Goal: Task Accomplishment & Management: Manage account settings

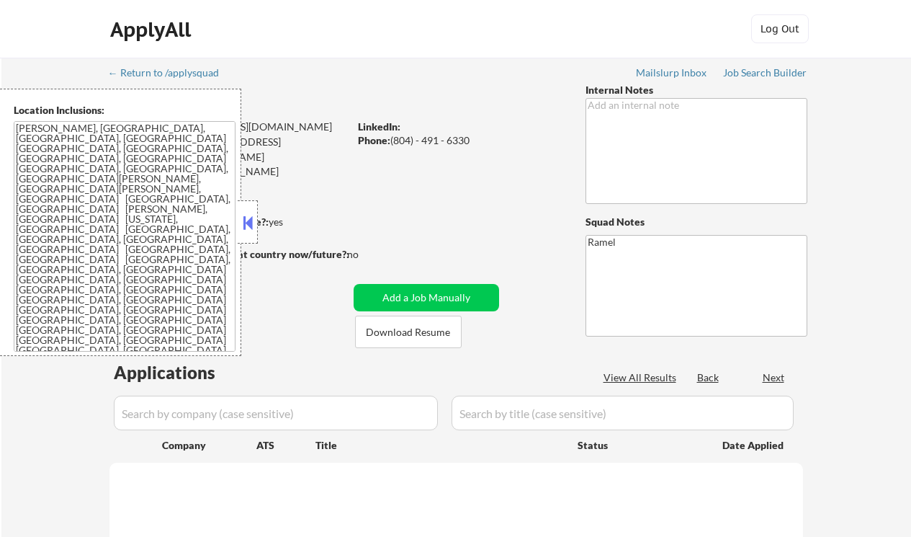
select select ""pending""
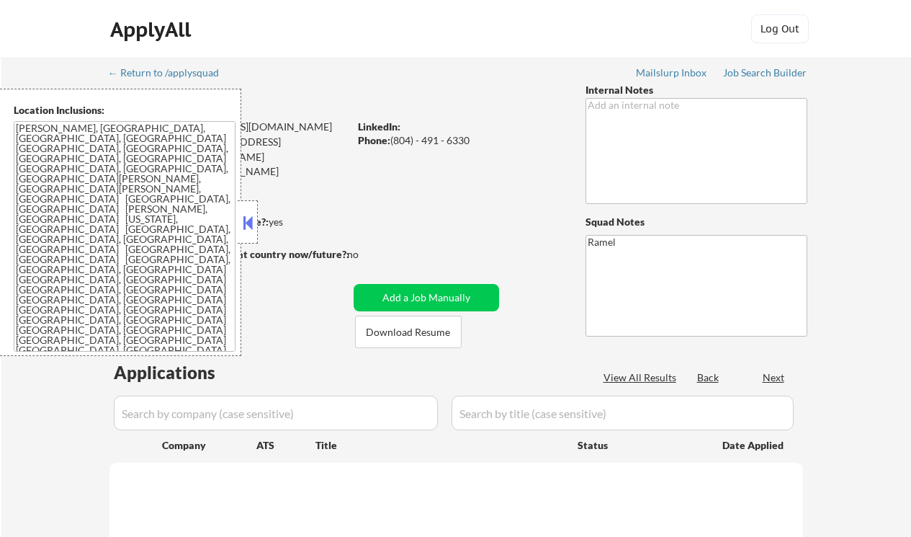
select select ""pending""
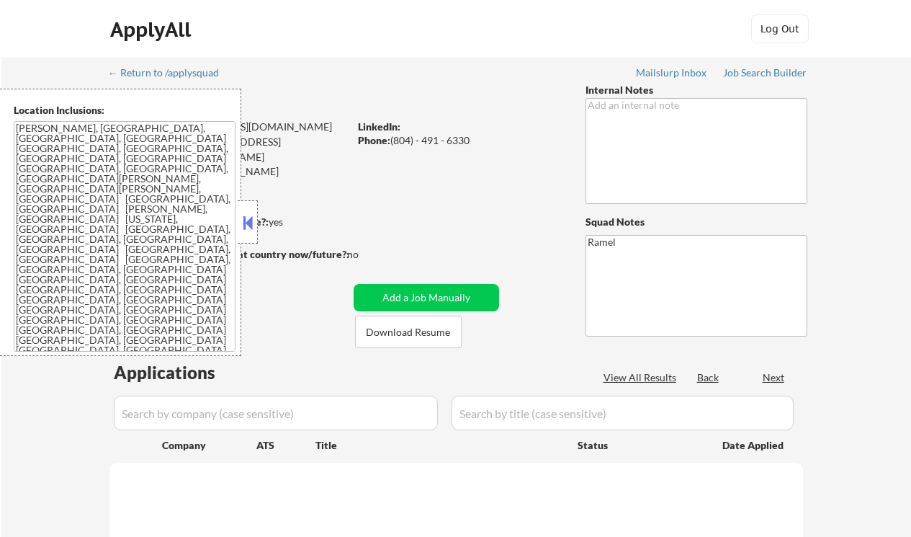
select select ""pending""
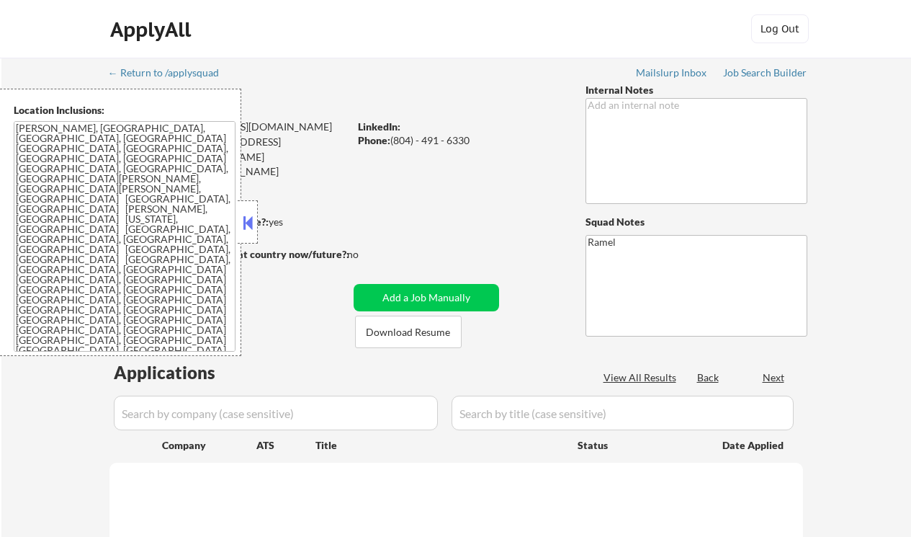
select select ""pending""
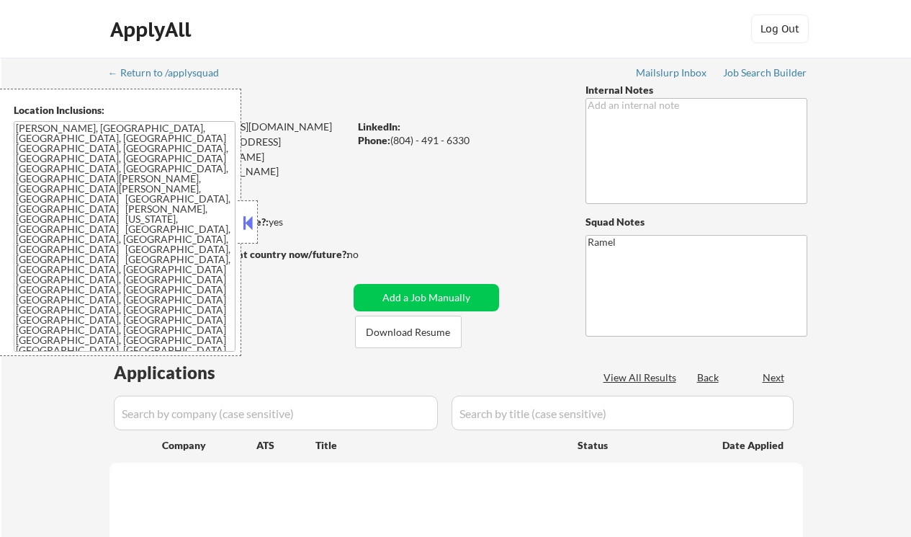
select select ""pending""
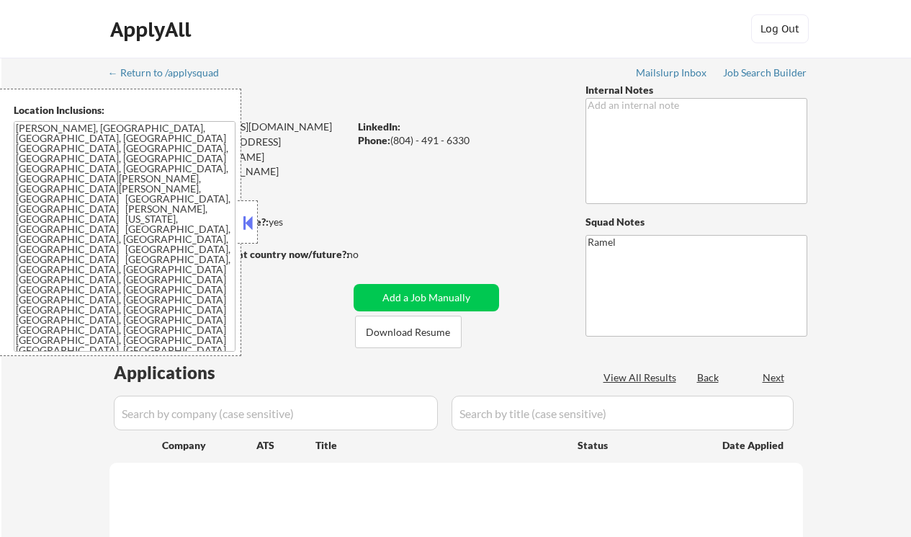
select select ""pending""
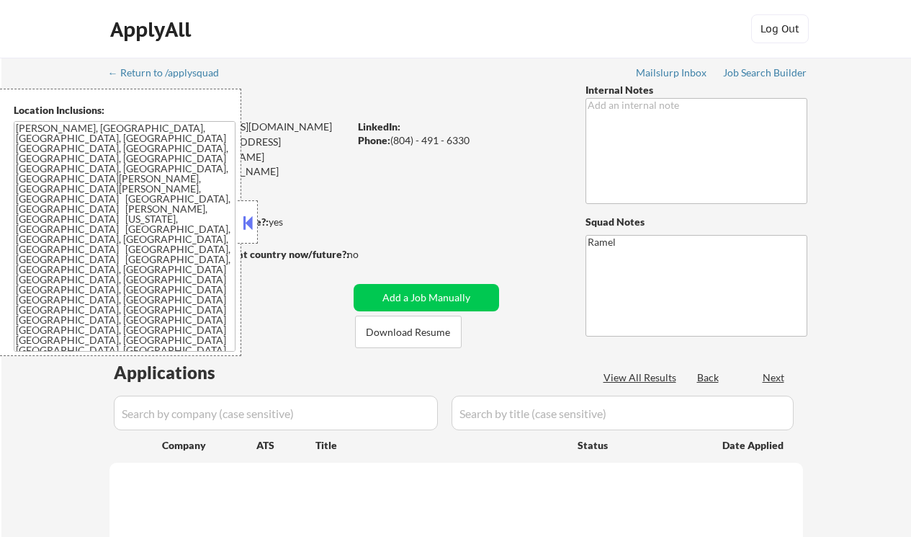
select select ""pending""
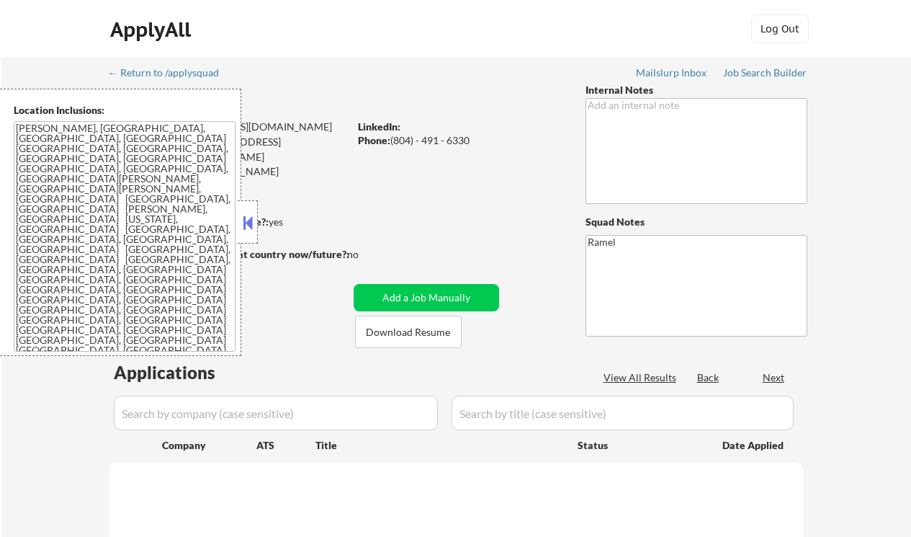
select select ""pending""
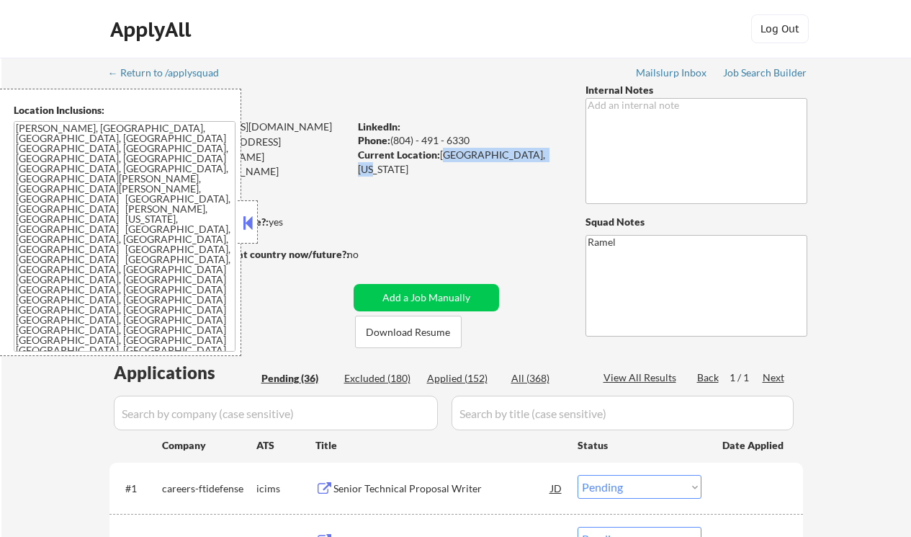
drag, startPoint x: 440, startPoint y: 159, endPoint x: 548, endPoint y: 157, distance: 107.4
click at [548, 157] on div "Current Location: Chevy Chase, Maryland" at bounding box center [460, 162] width 204 height 28
copy div "Chevy Chase, Maryland"
click at [246, 226] on button at bounding box center [248, 223] width 16 height 22
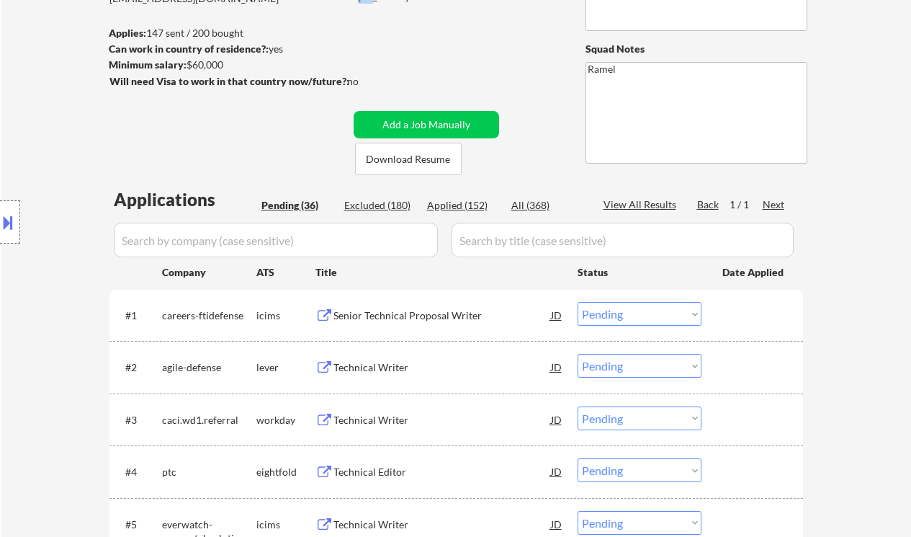
scroll to position [288, 0]
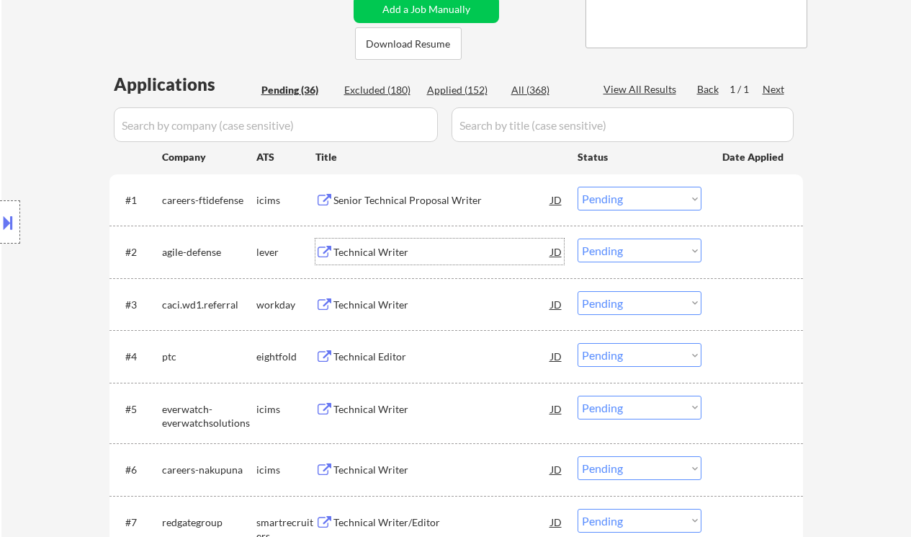
click at [381, 252] on div "Technical Writer" at bounding box center [443, 252] width 218 height 14
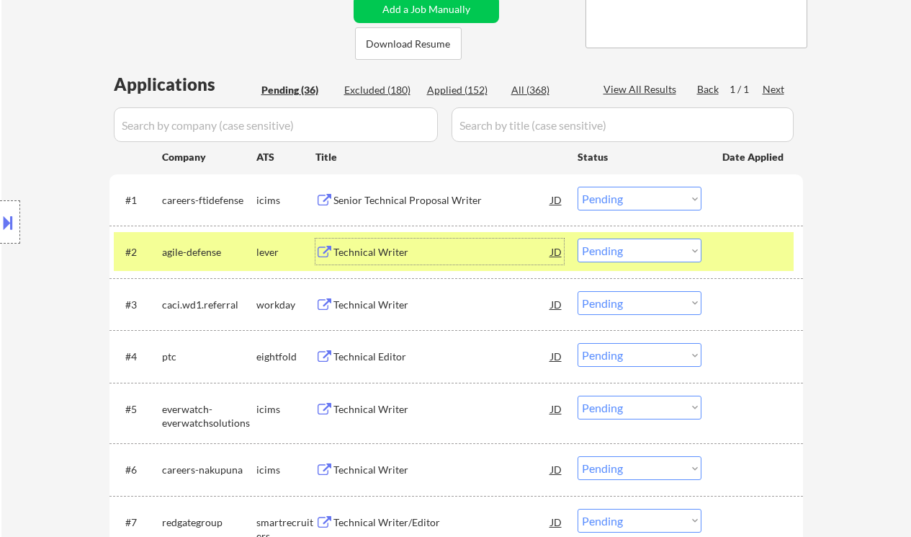
click at [635, 252] on select "Choose an option... Pending Applied Excluded (Questions) Excluded (Expired) Exc…" at bounding box center [640, 250] width 124 height 24
click at [385, 308] on div "Technical Writer" at bounding box center [443, 305] width 218 height 14
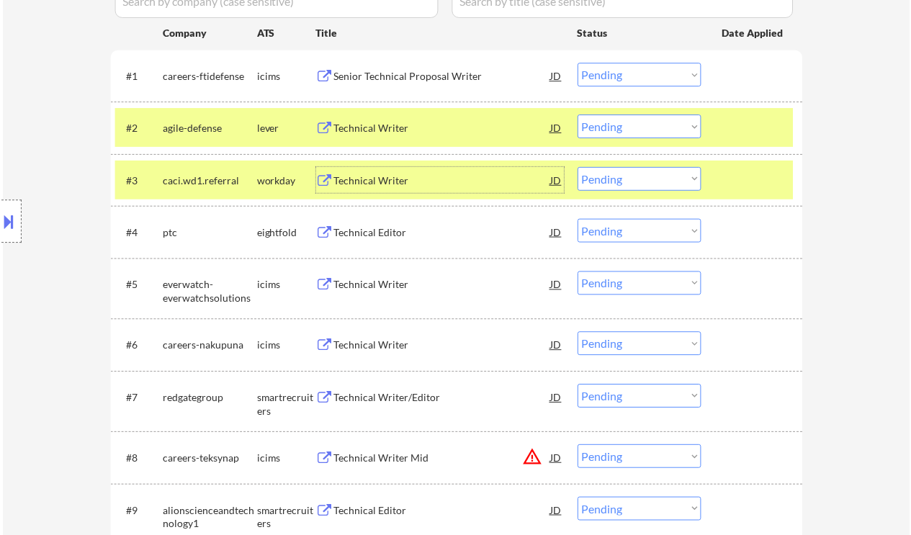
scroll to position [480, 0]
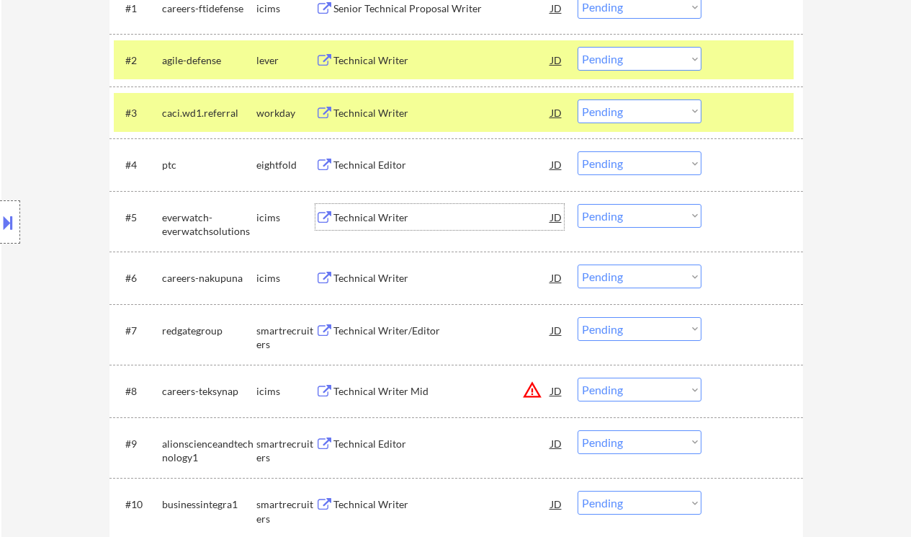
click at [379, 215] on div "Technical Writer" at bounding box center [443, 217] width 218 height 14
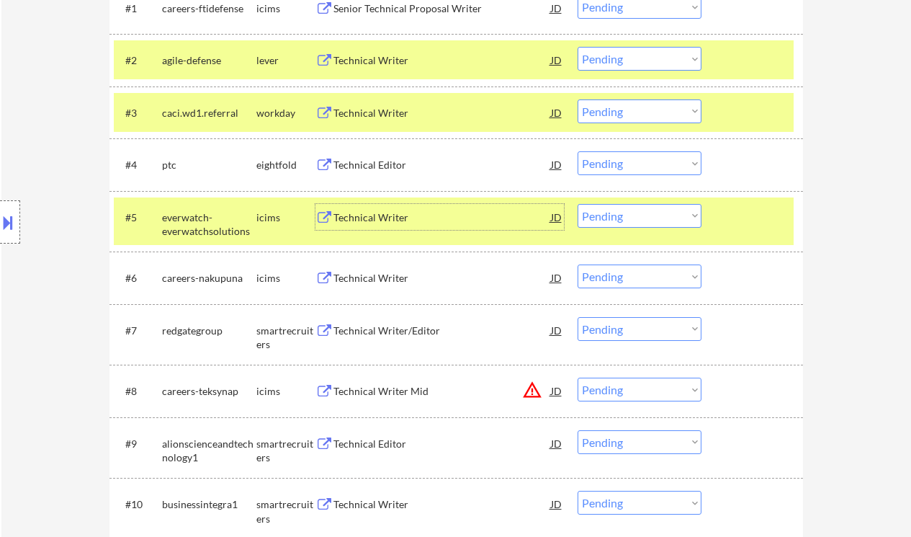
drag, startPoint x: 612, startPoint y: 215, endPoint x: 616, endPoint y: 221, distance: 7.8
click at [612, 215] on select "Choose an option... Pending Applied Excluded (Questions) Excluded (Expired) Exc…" at bounding box center [640, 216] width 124 height 24
click at [578, 204] on select "Choose an option... Pending Applied Excluded (Questions) Excluded (Expired) Exc…" at bounding box center [640, 216] width 124 height 24
click at [384, 284] on div "Technical Writer" at bounding box center [443, 278] width 218 height 14
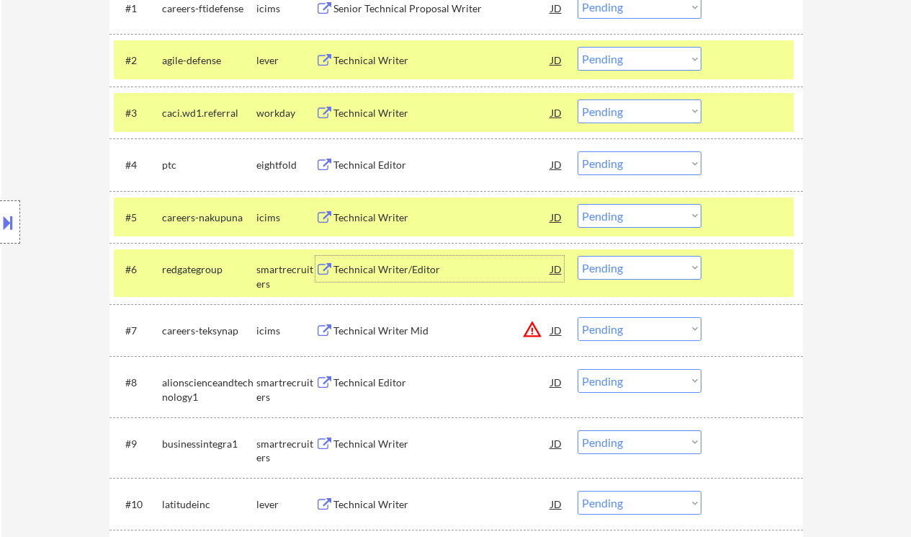
drag, startPoint x: 601, startPoint y: 215, endPoint x: 608, endPoint y: 220, distance: 8.8
click at [601, 215] on select "Choose an option... Pending Applied Excluded (Questions) Excluded (Expired) Exc…" at bounding box center [640, 216] width 124 height 24
click at [578, 204] on select "Choose an option... Pending Applied Excluded (Questions) Excluded (Expired) Exc…" at bounding box center [640, 216] width 124 height 24
click at [391, 269] on div "Technical Writer/Editor" at bounding box center [443, 269] width 218 height 14
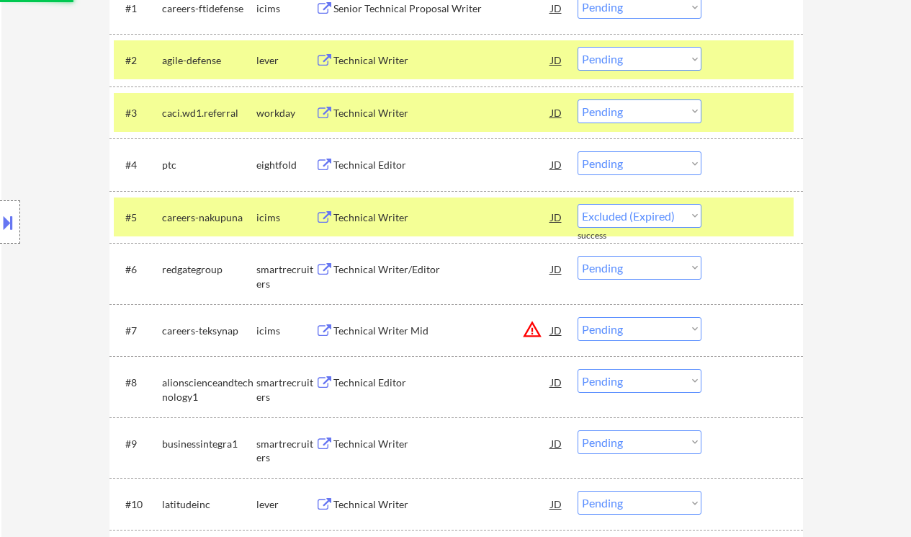
select select ""pending""
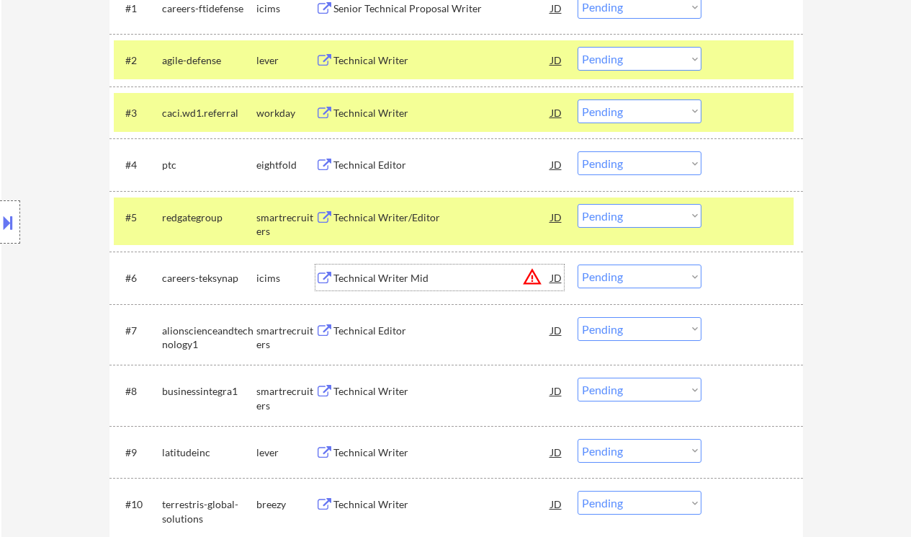
click at [366, 339] on div "Technical Editor" at bounding box center [443, 330] width 218 height 26
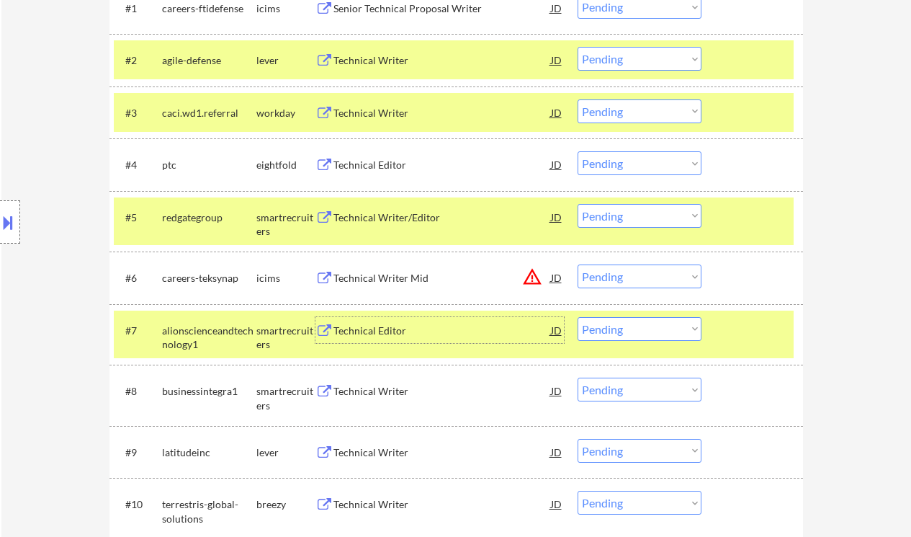
drag, startPoint x: 625, startPoint y: 331, endPoint x: 628, endPoint y: 339, distance: 9.1
click at [625, 331] on select "Choose an option... Pending Applied Excluded (Questions) Excluded (Expired) Exc…" at bounding box center [640, 329] width 124 height 24
click at [578, 317] on select "Choose an option... Pending Applied Excluded (Questions) Excluded (Expired) Exc…" at bounding box center [640, 329] width 124 height 24
click at [345, 393] on div "Technical Writer" at bounding box center [443, 391] width 218 height 14
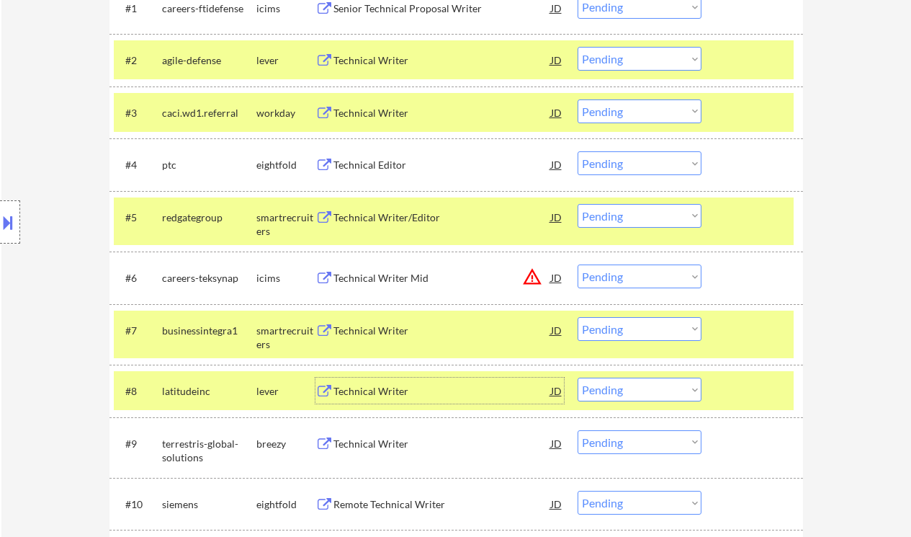
click at [620, 330] on select "Choose an option... Pending Applied Excluded (Questions) Excluded (Expired) Exc…" at bounding box center [640, 329] width 124 height 24
click at [578, 317] on select "Choose an option... Pending Applied Excluded (Questions) Excluded (Expired) Exc…" at bounding box center [640, 329] width 124 height 24
click at [391, 393] on div "Technical Writer" at bounding box center [443, 391] width 218 height 14
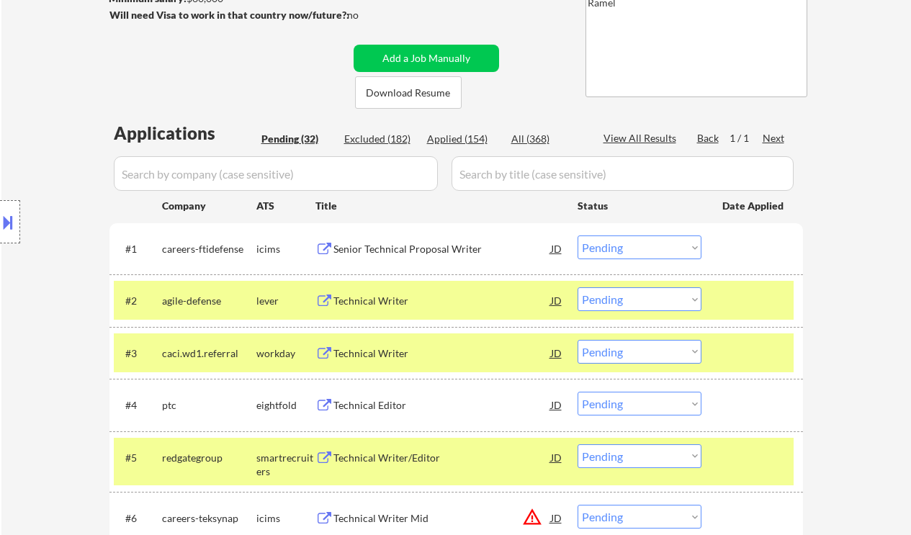
scroll to position [96, 0]
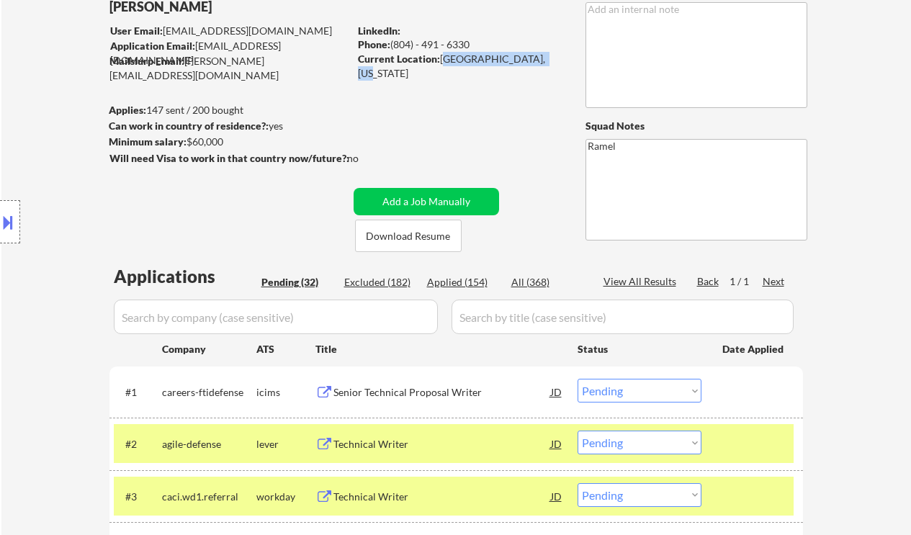
drag, startPoint x: 440, startPoint y: 57, endPoint x: 558, endPoint y: 58, distance: 118.9
click at [558, 58] on div "Current Location: Chevy Chase, Maryland" at bounding box center [460, 66] width 204 height 28
copy div "Chevy Chase, Maryland"
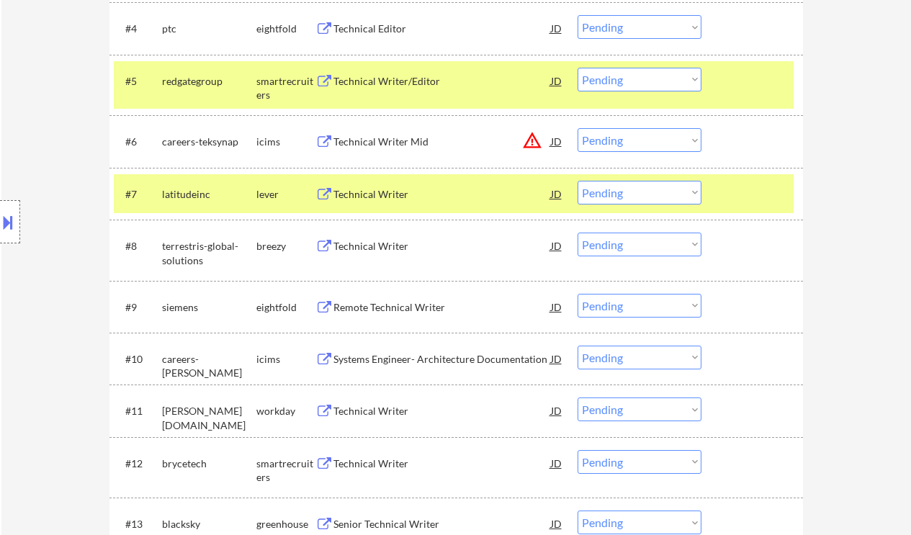
scroll to position [638, 0]
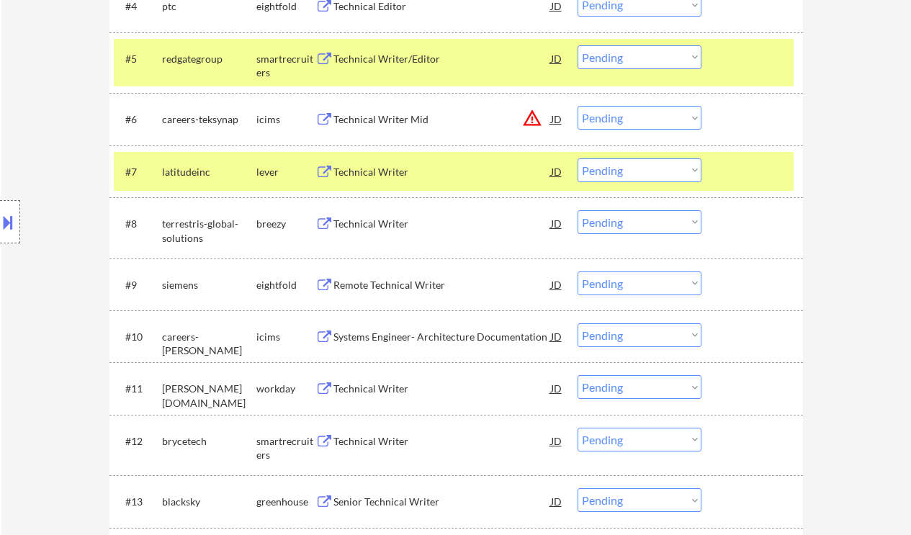
click at [608, 168] on select "Choose an option... Pending Applied Excluded (Questions) Excluded (Expired) Exc…" at bounding box center [640, 171] width 124 height 24
click at [578, 159] on select "Choose an option... Pending Applied Excluded (Questions) Excluded (Expired) Exc…" at bounding box center [640, 171] width 124 height 24
click at [386, 228] on div "Technical Writer" at bounding box center [443, 224] width 218 height 14
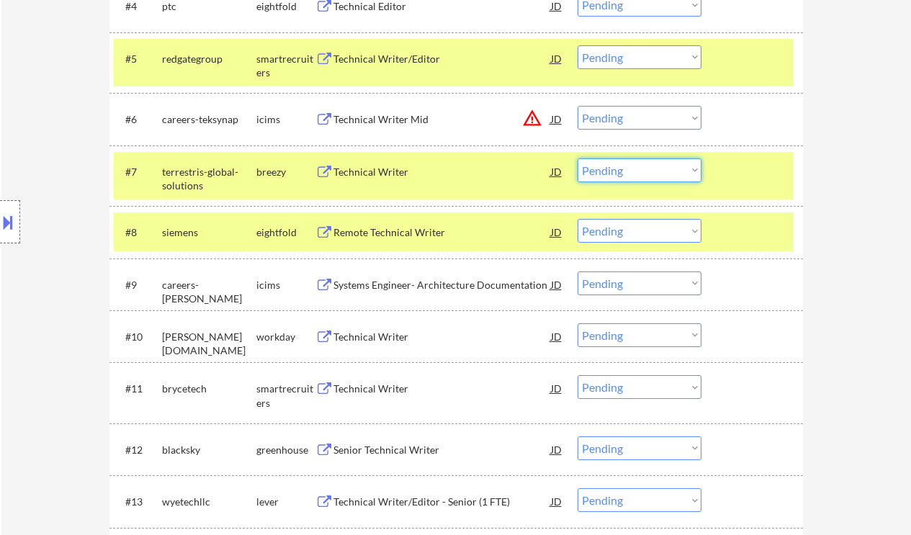
click at [608, 170] on select "Choose an option... Pending Applied Excluded (Questions) Excluded (Expired) Exc…" at bounding box center [640, 171] width 124 height 24
click at [578, 159] on select "Choose an option... Pending Applied Excluded (Questions) Excluded (Expired) Exc…" at bounding box center [640, 171] width 124 height 24
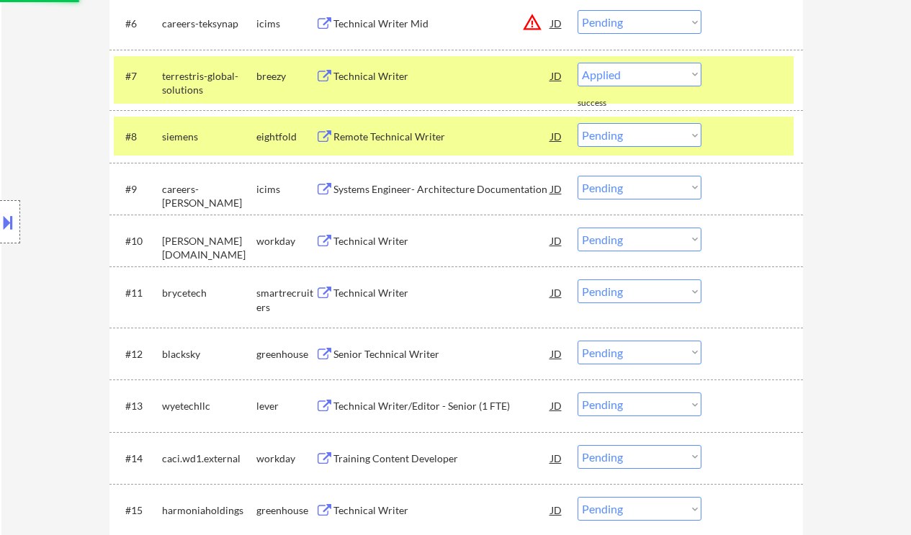
select select ""pending""
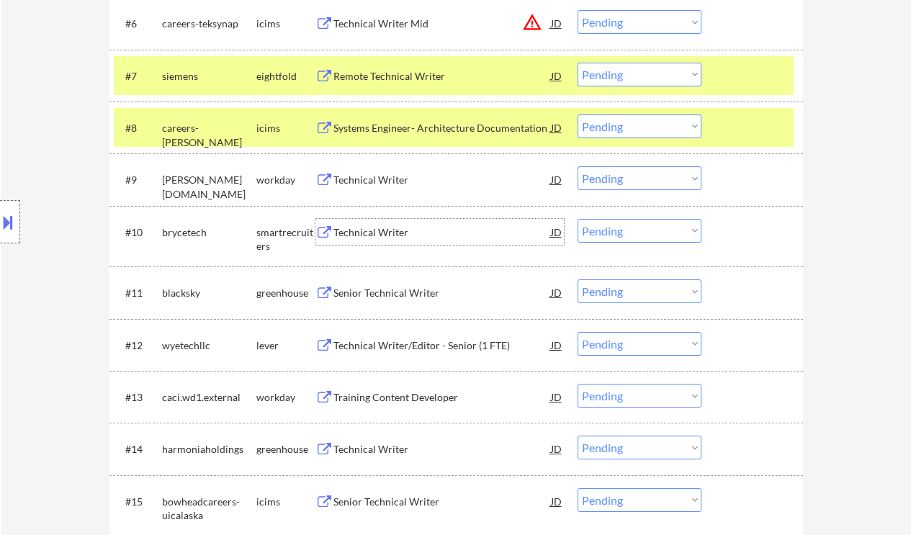
click at [380, 231] on div "Technical Writer" at bounding box center [443, 233] width 218 height 14
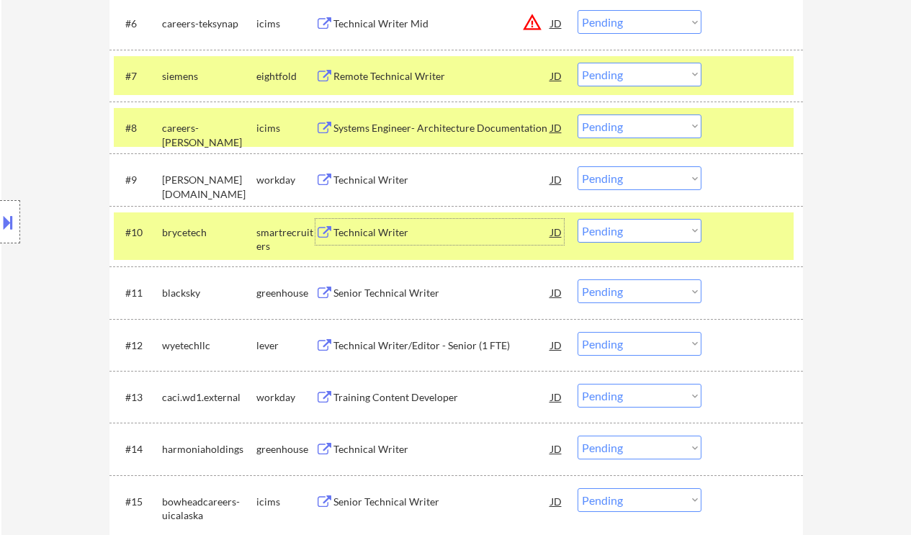
scroll to position [831, 0]
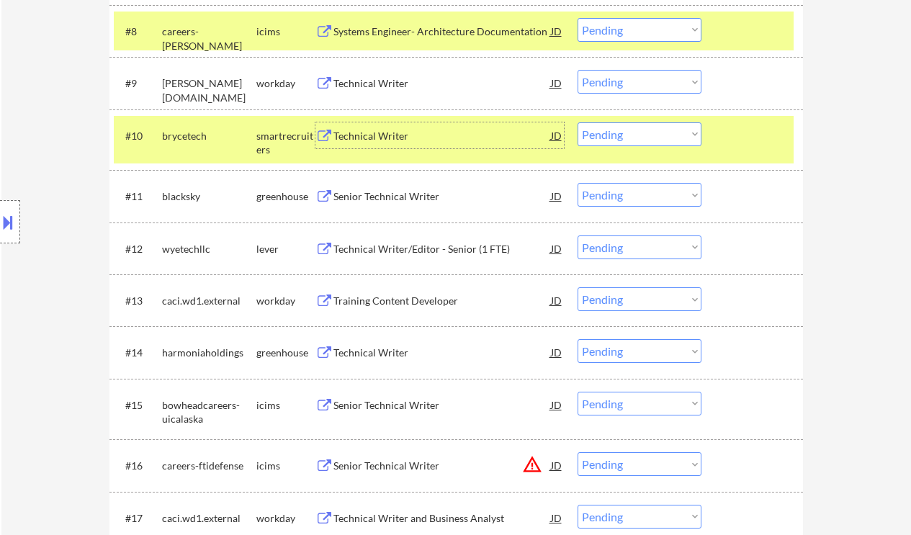
click at [416, 202] on div "Senior Technical Writer" at bounding box center [443, 196] width 218 height 14
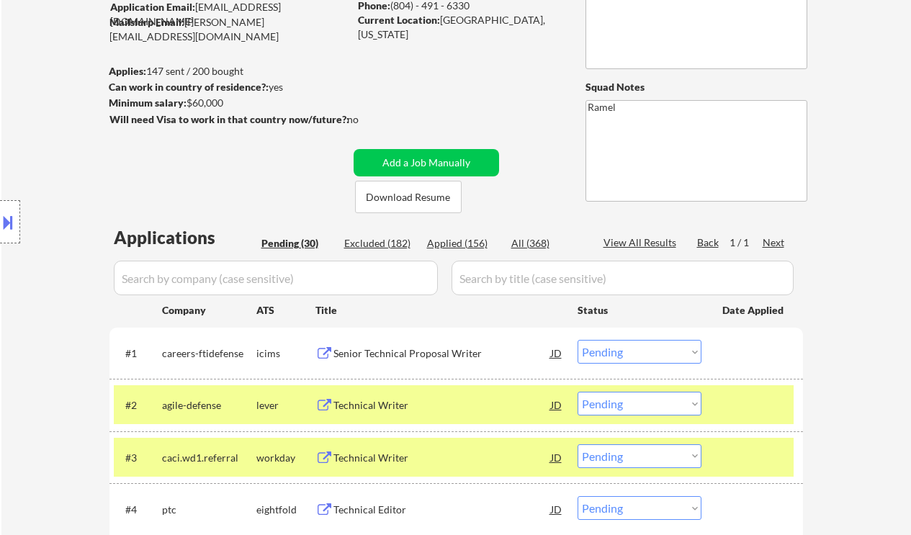
scroll to position [0, 0]
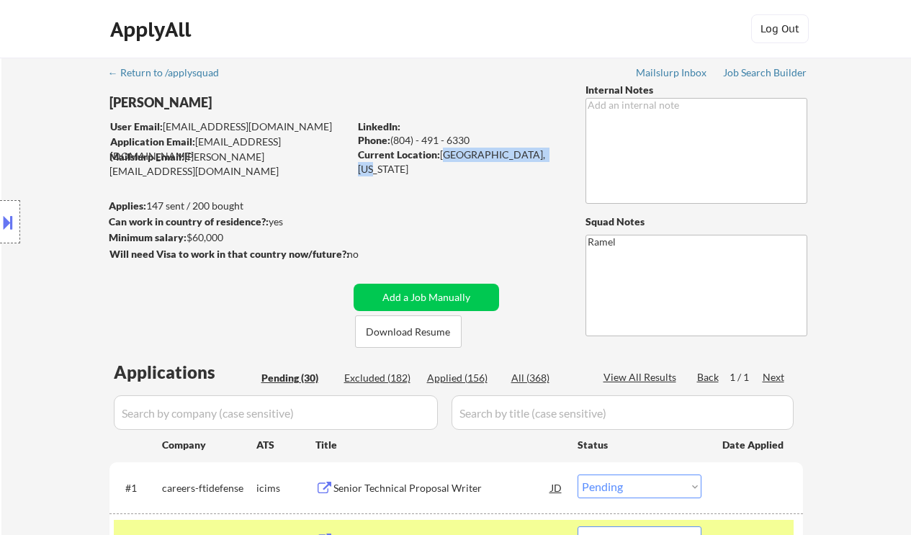
drag, startPoint x: 442, startPoint y: 153, endPoint x: 553, endPoint y: 154, distance: 111.0
click at [553, 154] on div "Current Location: Chevy Chase, Maryland" at bounding box center [460, 162] width 204 height 28
copy div "Chevy Chase, Maryland"
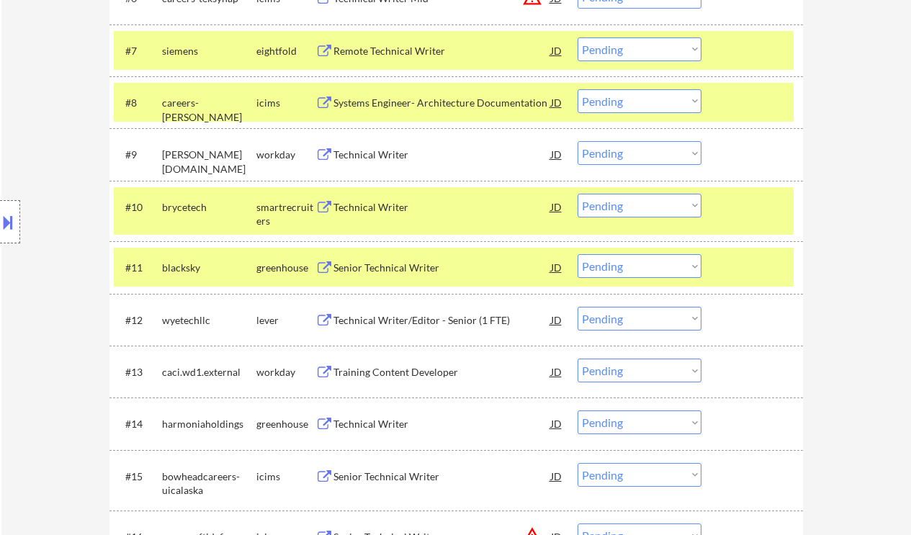
click at [860, 209] on div "← Return to /applysquad Mailslurp Inbox Job Search Builder Abigail Awoliyi User…" at bounding box center [456, 343] width 910 height 2090
click at [675, 264] on select "Choose an option... Pending Applied Excluded (Questions) Excluded (Expired) Exc…" at bounding box center [640, 266] width 124 height 24
click at [578, 254] on select "Choose an option... Pending Applied Excluded (Questions) Excluded (Expired) Exc…" at bounding box center [640, 266] width 124 height 24
click at [400, 329] on div "Technical Writer/Editor - Senior (1 FTE)" at bounding box center [443, 320] width 218 height 26
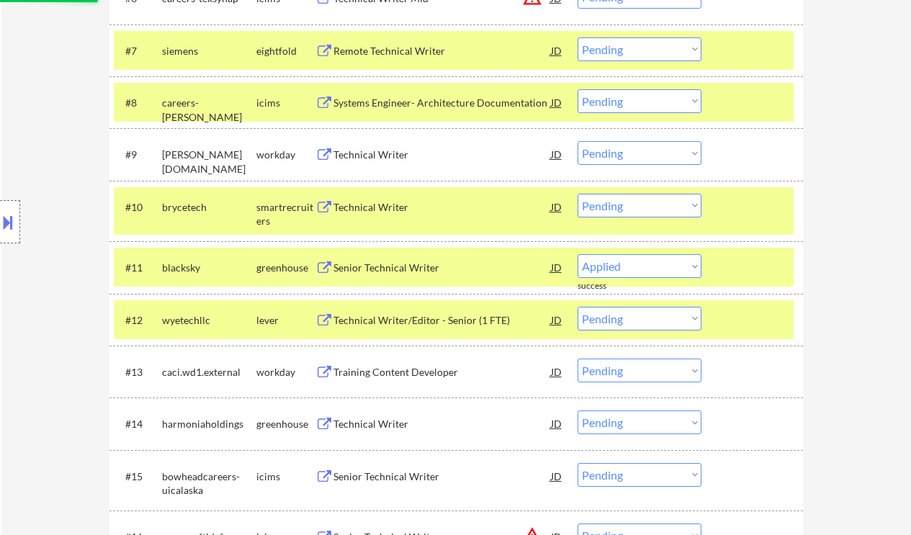
select select ""pending""
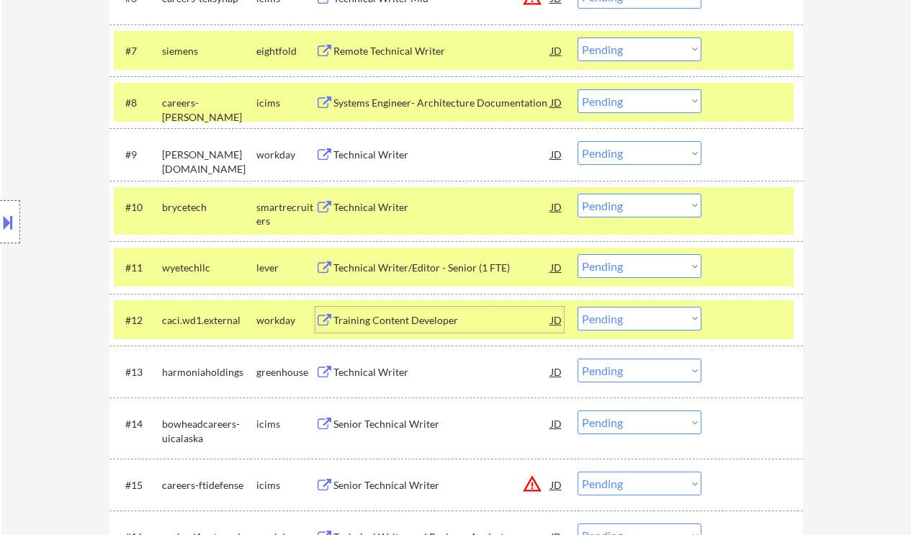
scroll to position [856, 0]
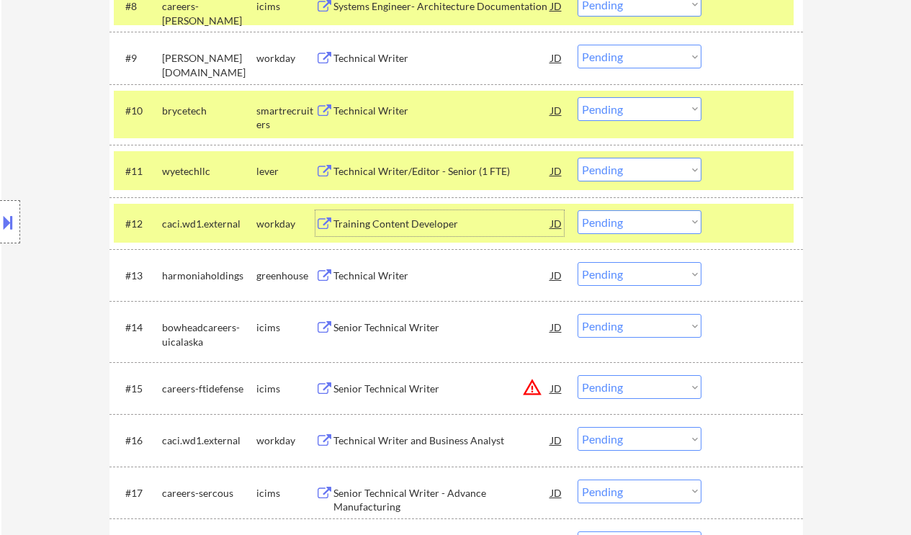
click at [384, 275] on div "Technical Writer" at bounding box center [443, 276] width 218 height 14
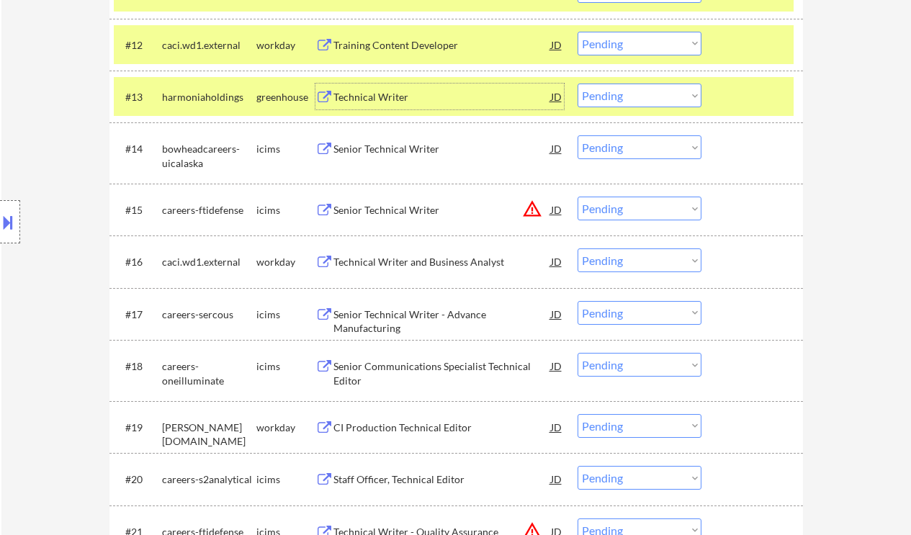
scroll to position [1048, 0]
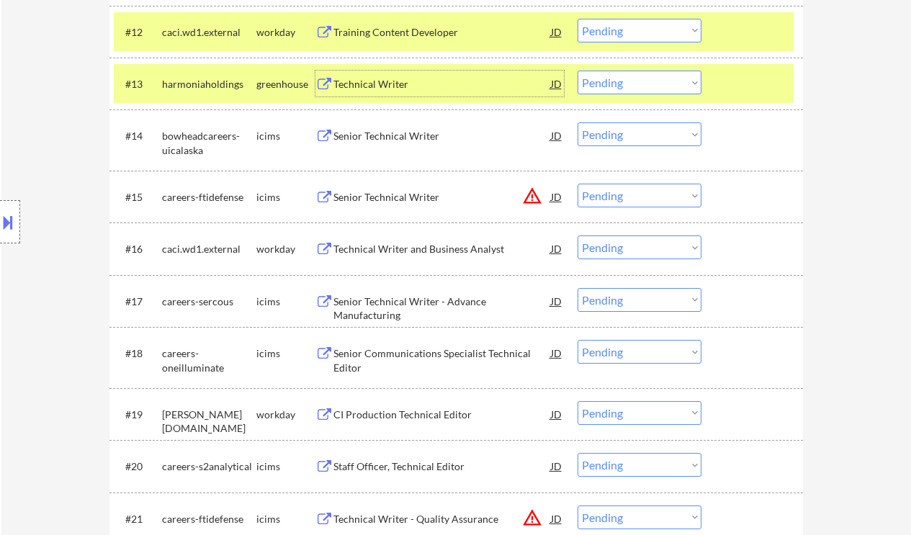
click at [428, 251] on div "Technical Writer and Business Analyst" at bounding box center [443, 249] width 218 height 14
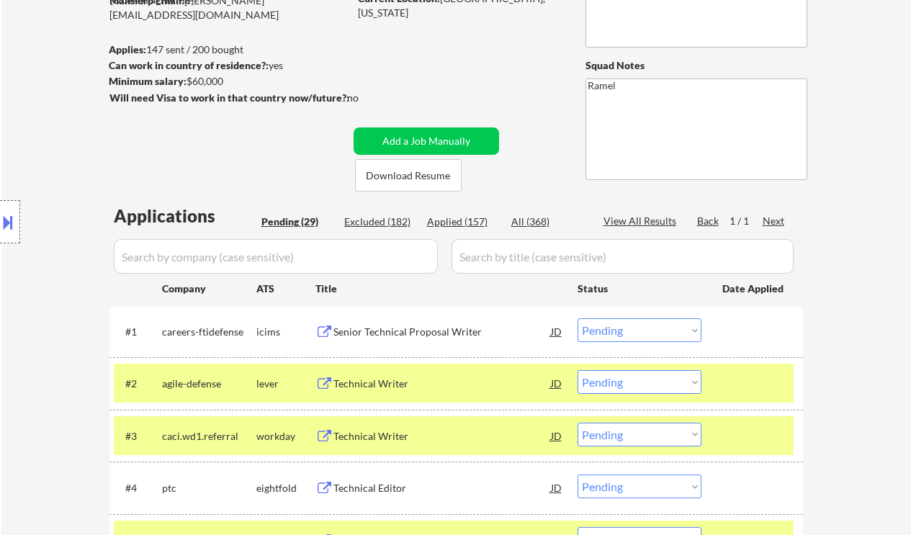
scroll to position [192, 0]
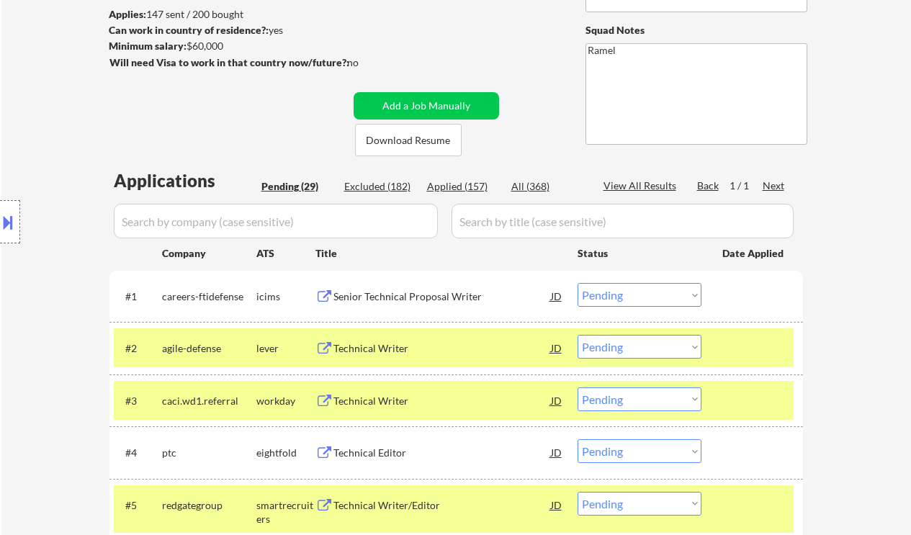
click at [458, 189] on div "Applied (157)" at bounding box center [463, 186] width 72 height 14
select select ""applied""
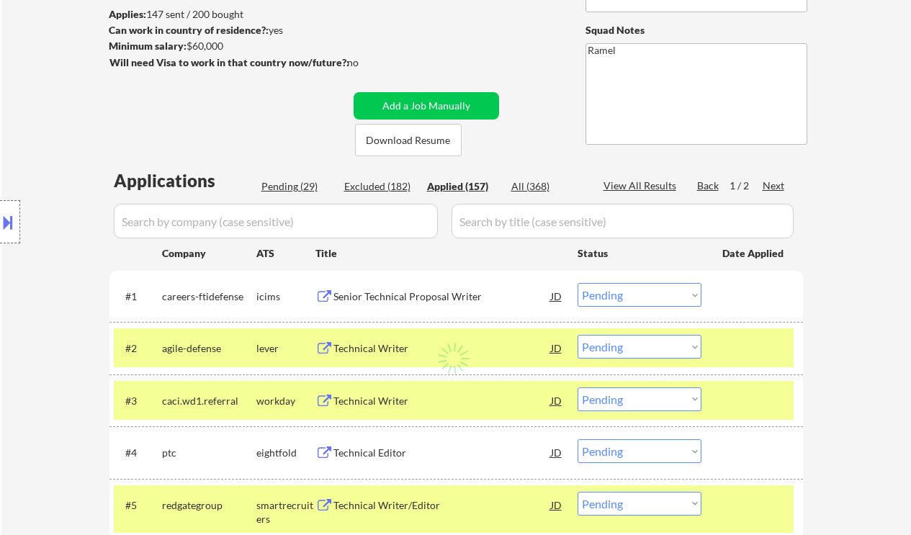
select select ""applied""
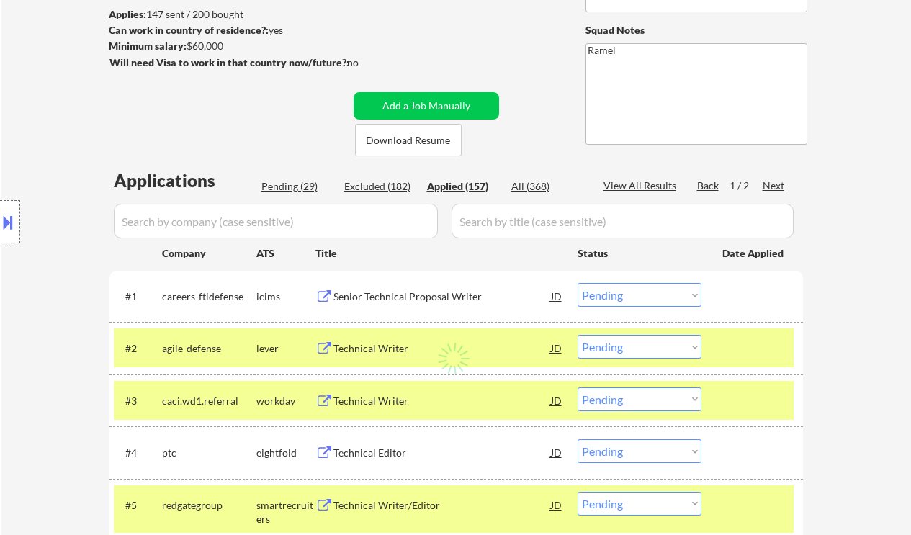
select select ""applied""
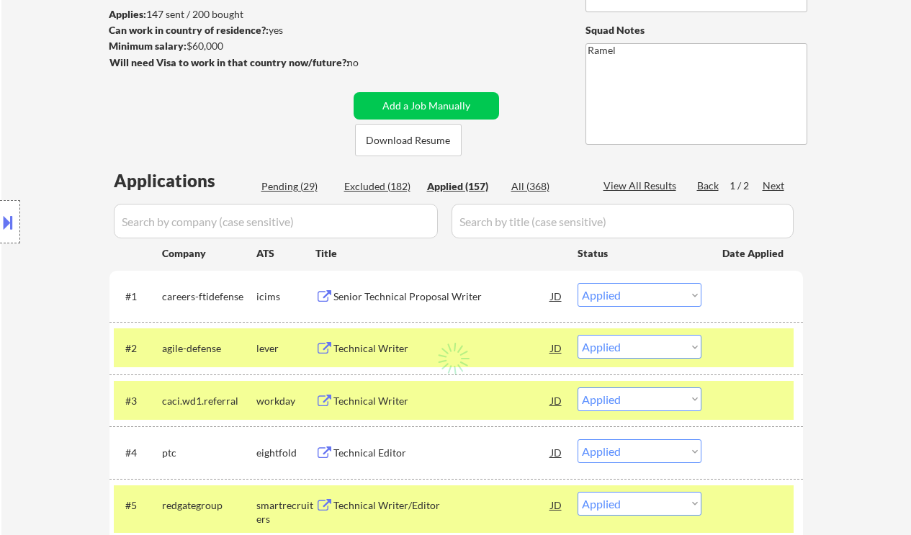
select select ""applied""
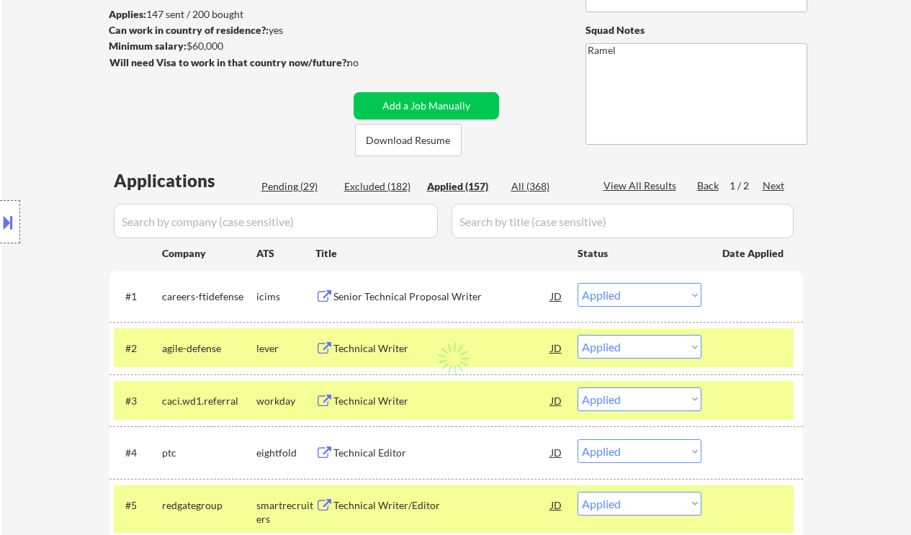
select select ""applied""
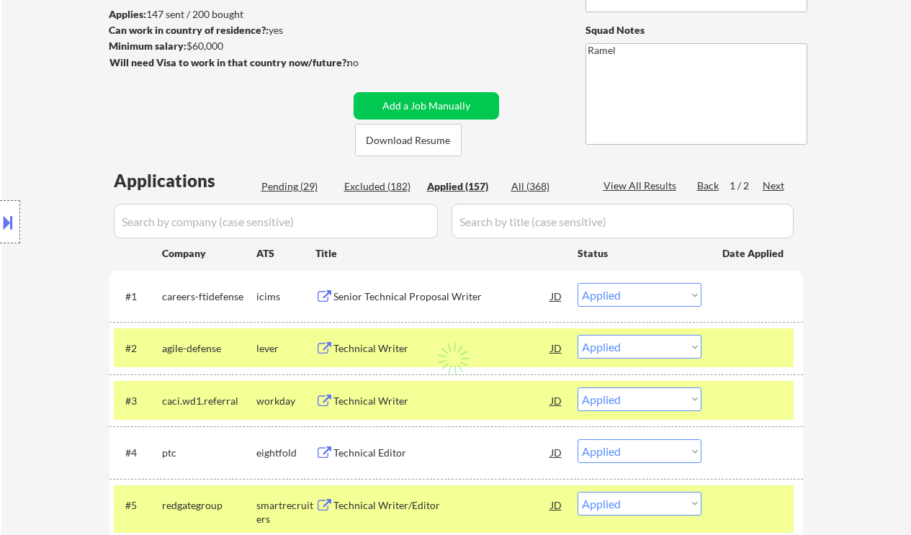
select select ""applied""
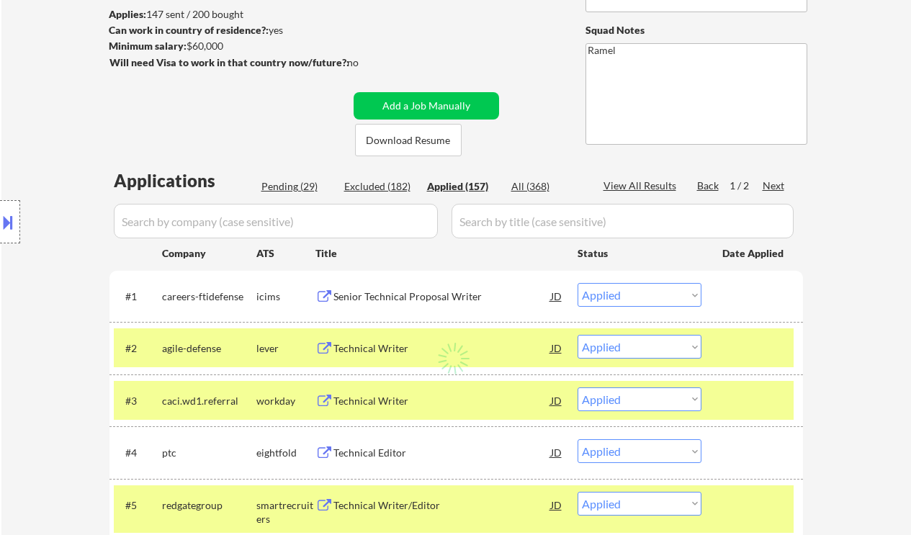
select select ""applied""
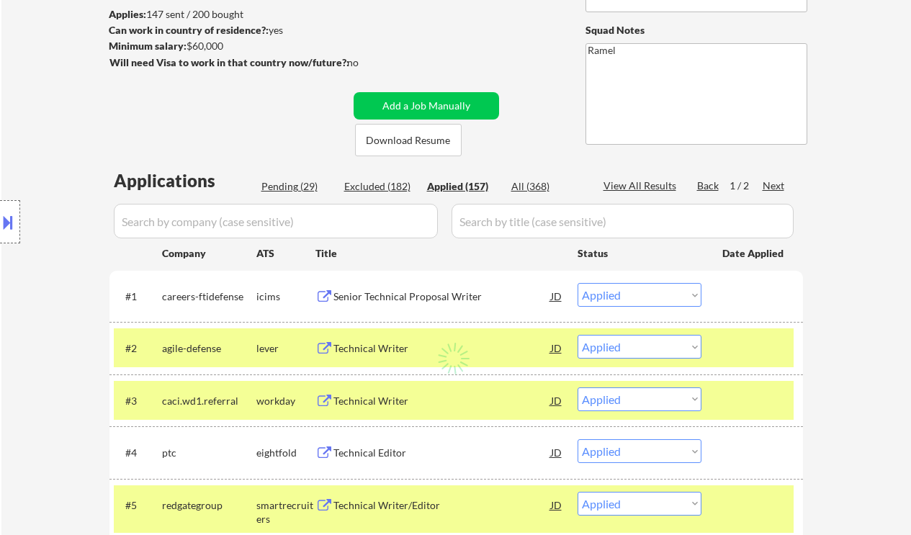
select select ""applied""
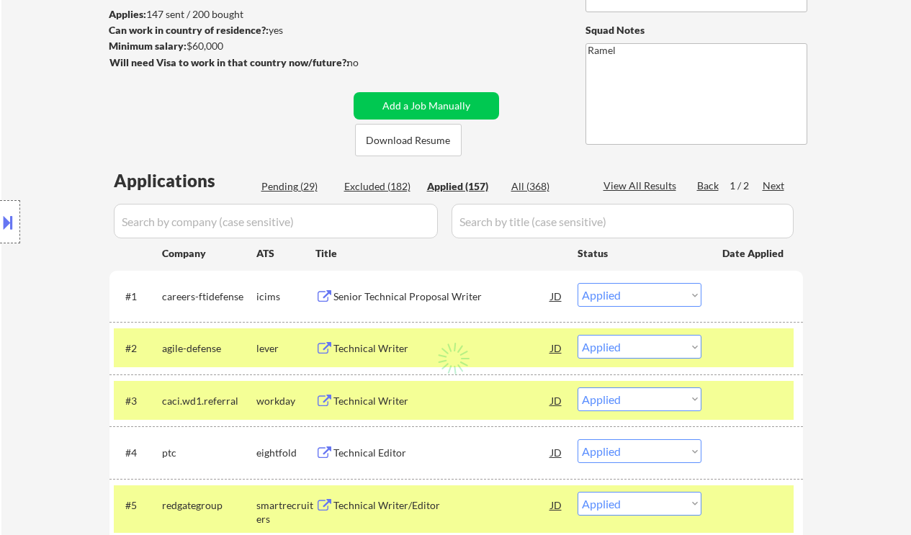
select select ""applied""
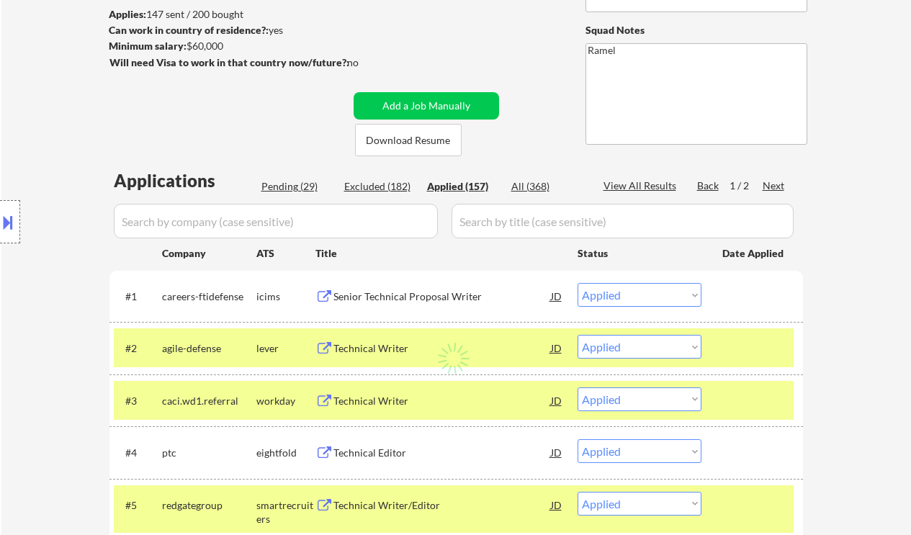
select select ""applied""
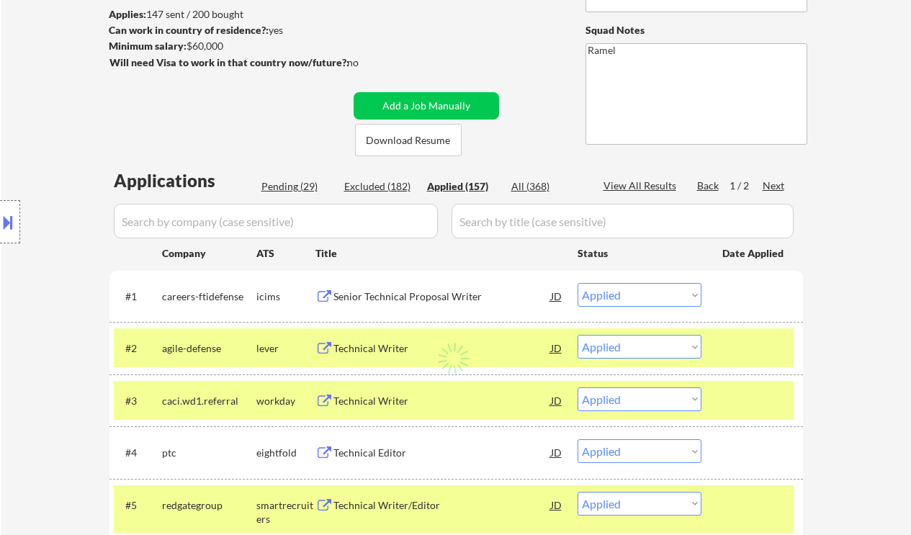
select select ""applied""
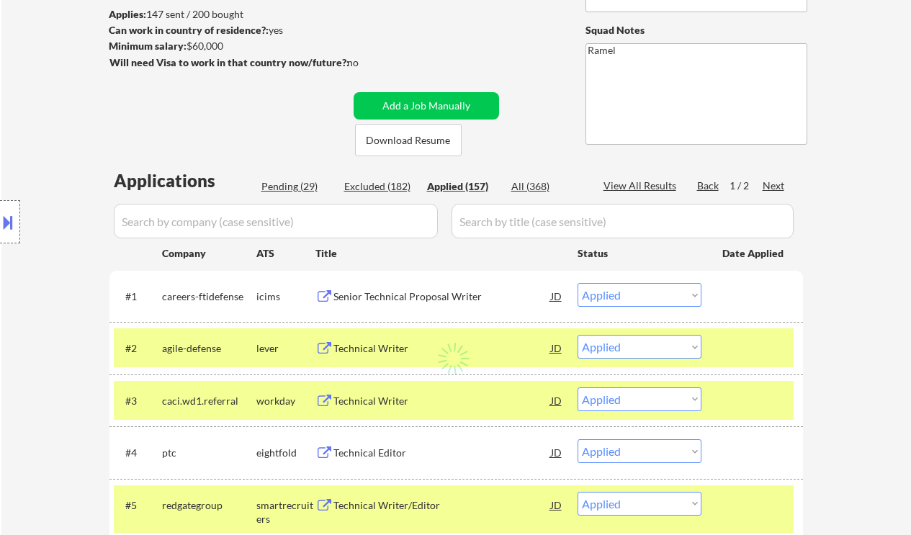
select select ""applied""
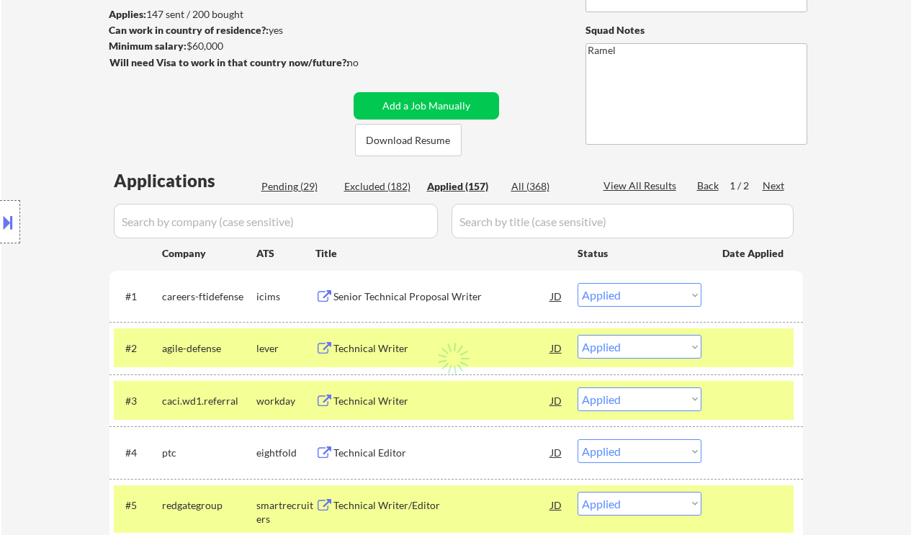
select select ""applied""
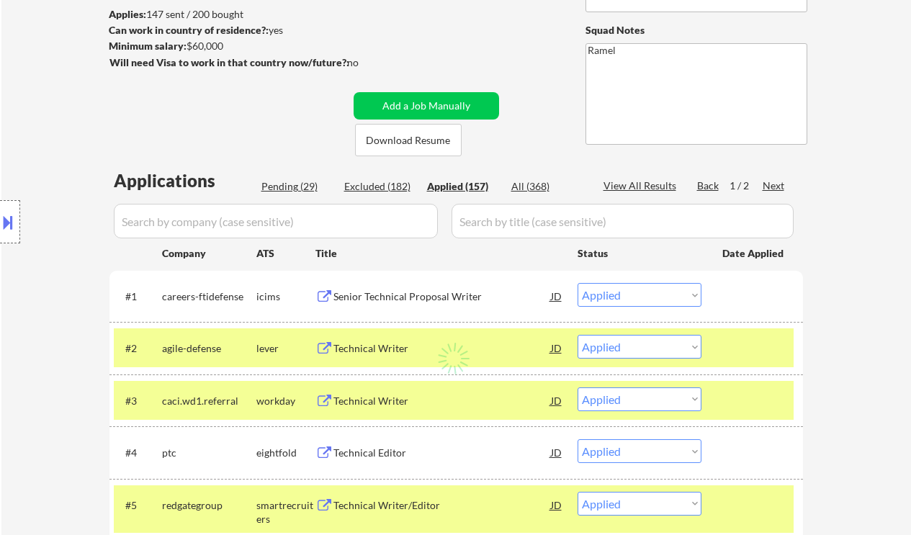
select select ""applied""
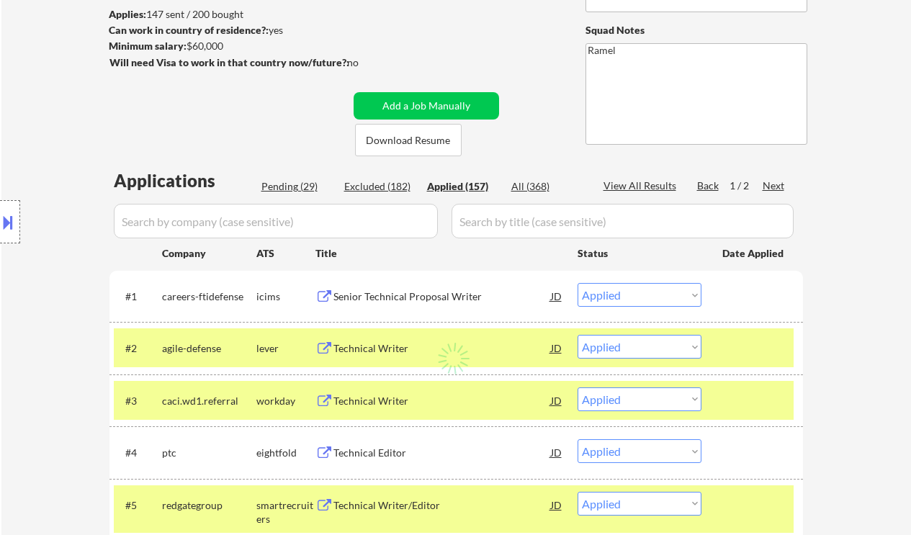
select select ""applied""
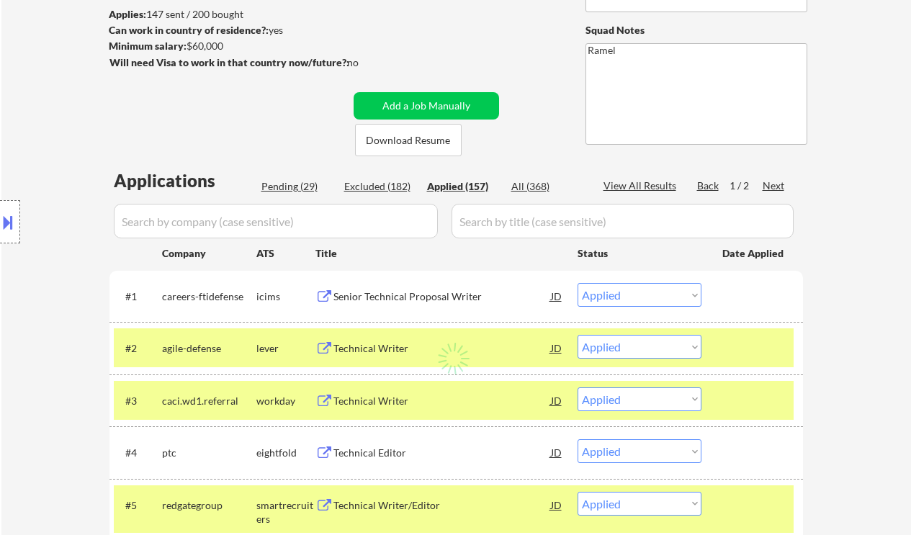
select select ""applied""
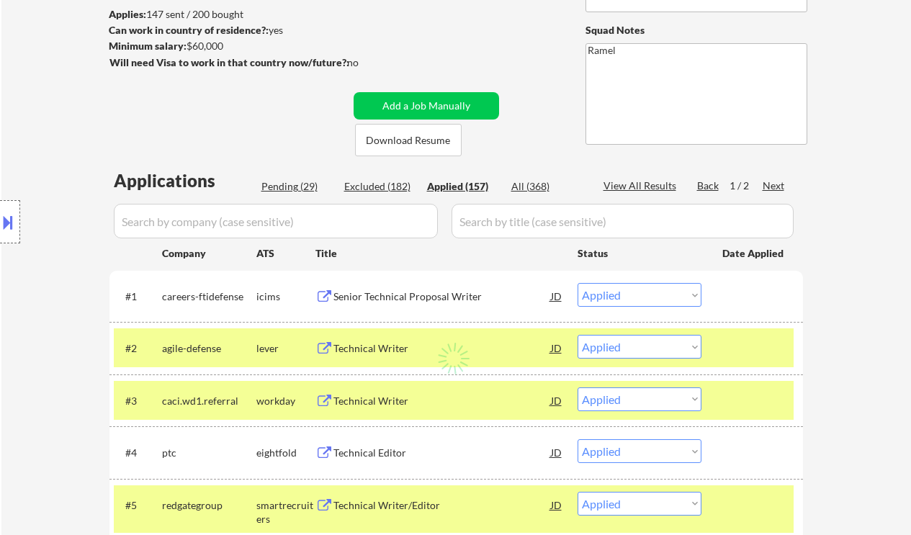
select select ""applied""
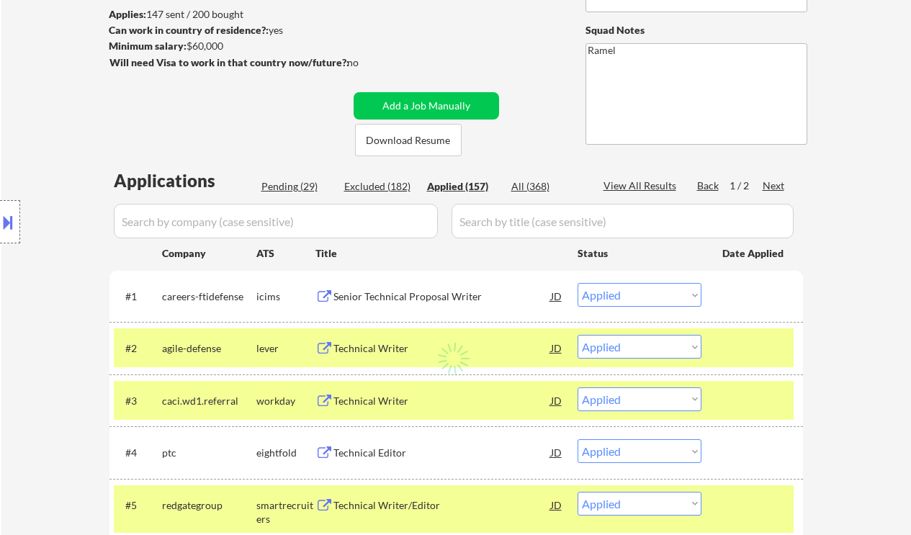
select select ""applied""
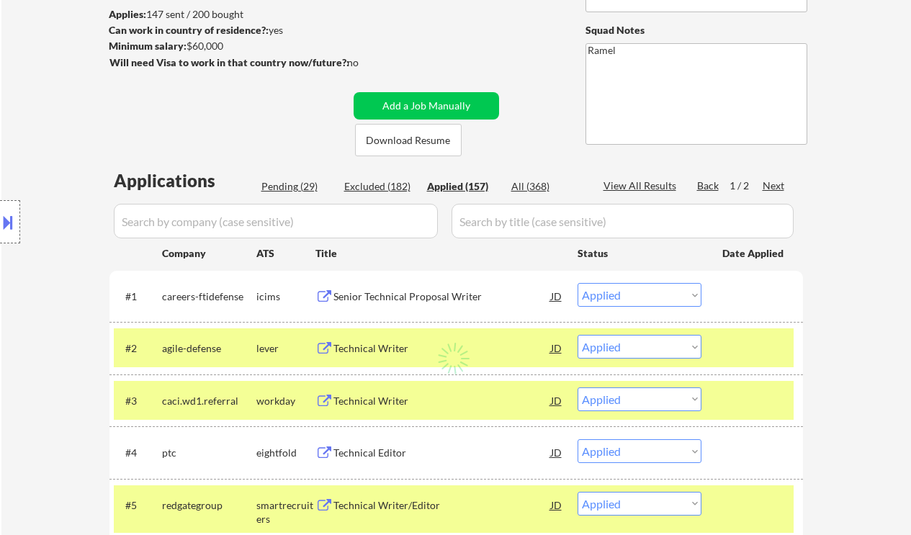
select select ""applied""
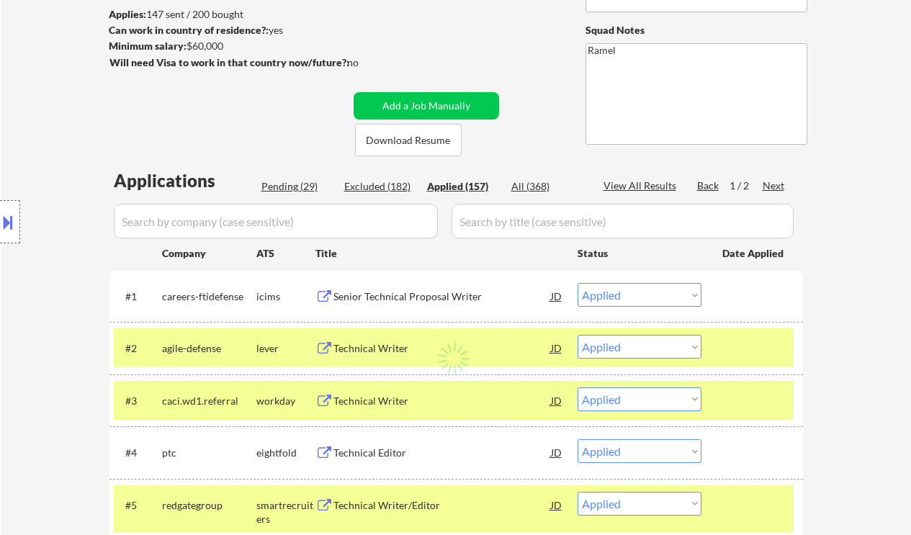
select select ""applied""
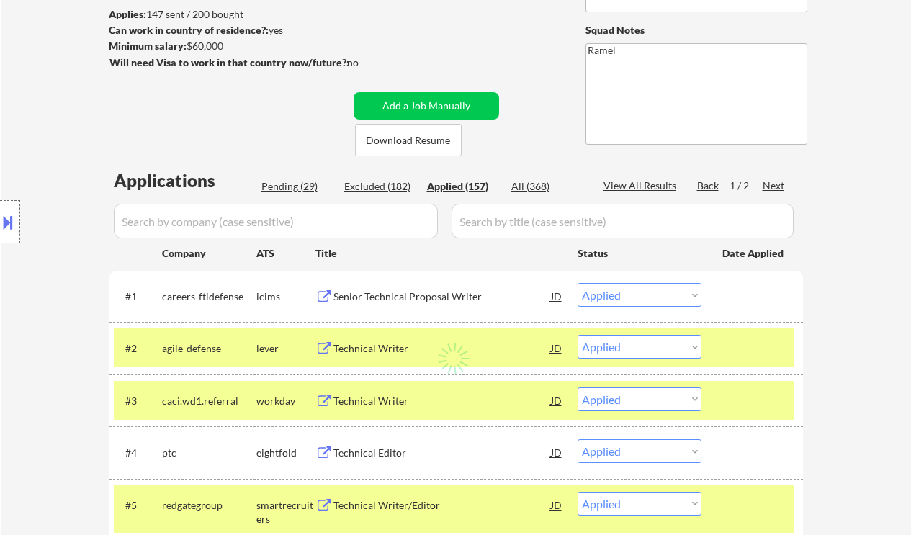
select select ""applied""
drag, startPoint x: 31, startPoint y: 95, endPoint x: 208, endPoint y: 24, distance: 191.1
click at [31, 95] on div "Location Inclusions: Chevy Chase, MD Bethesda, MD Silver Spring, MD Kensington,…" at bounding box center [129, 222] width 258 height 267
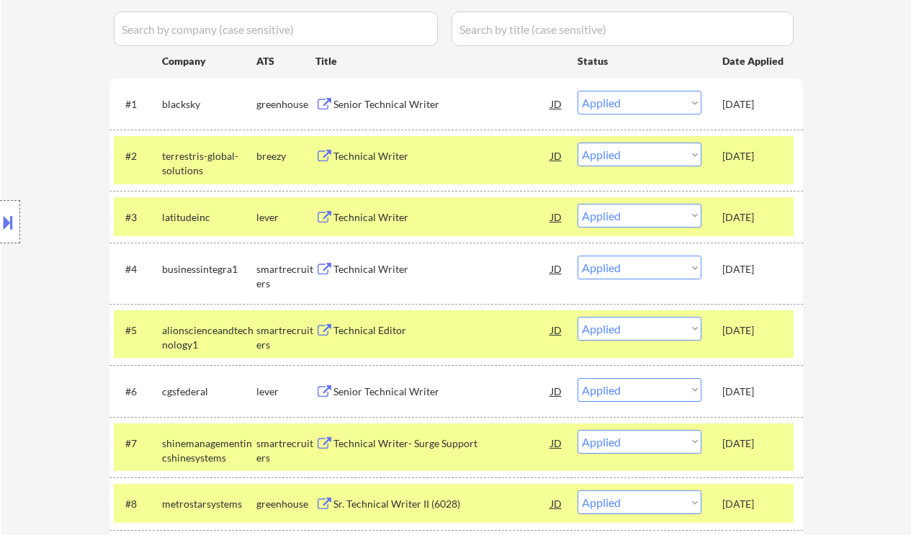
scroll to position [768, 0]
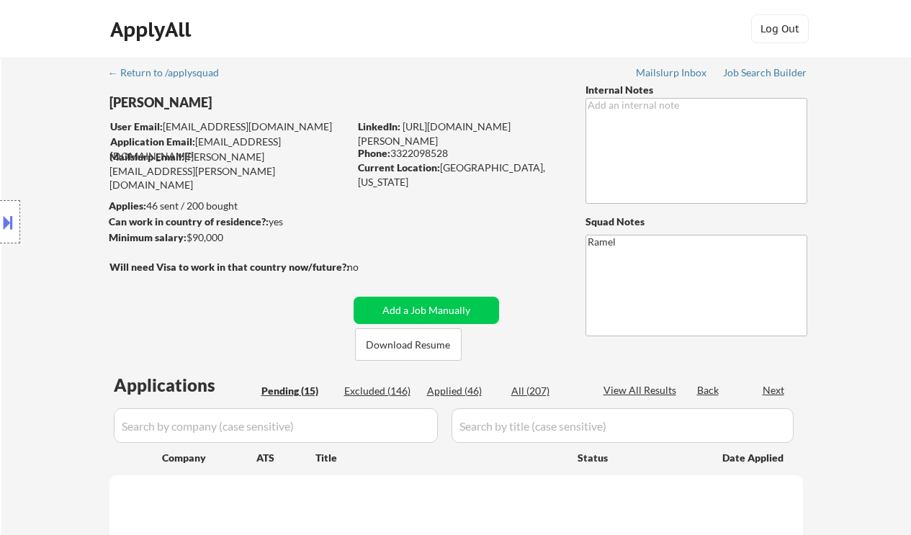
select select ""pending""
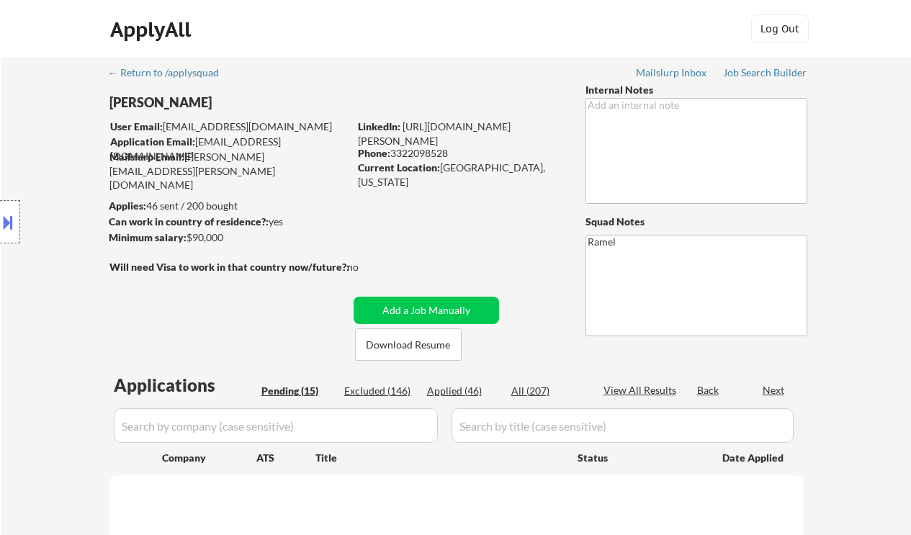
select select ""pending""
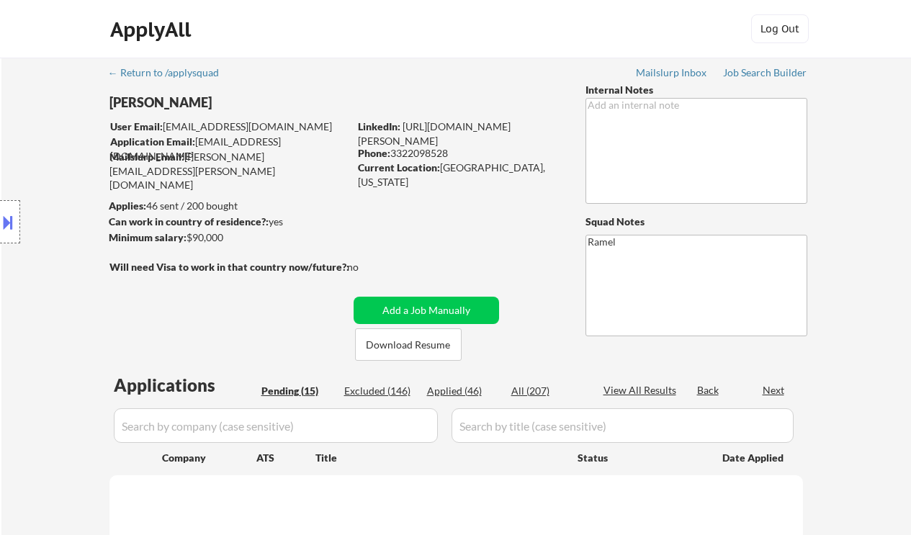
select select ""pending""
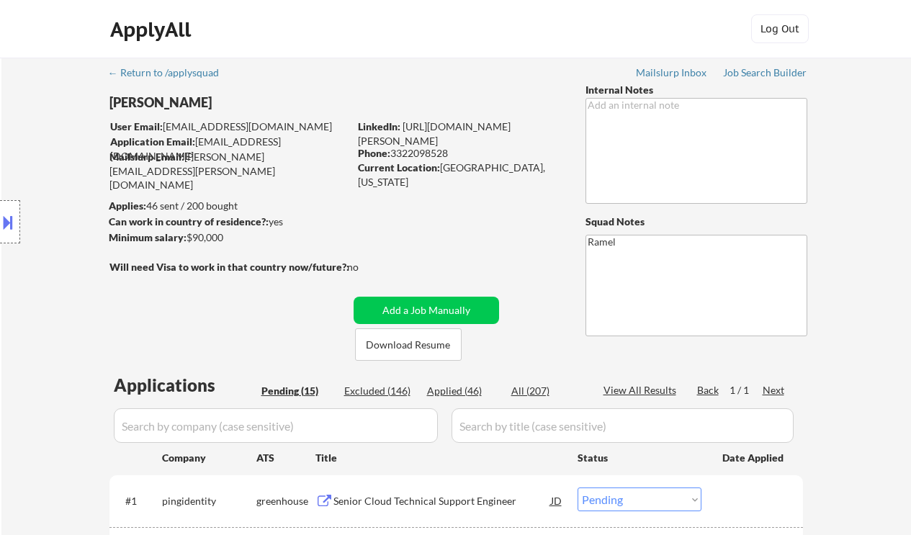
click at [257, 18] on div "ApplyAll Log Out" at bounding box center [456, 32] width 721 height 36
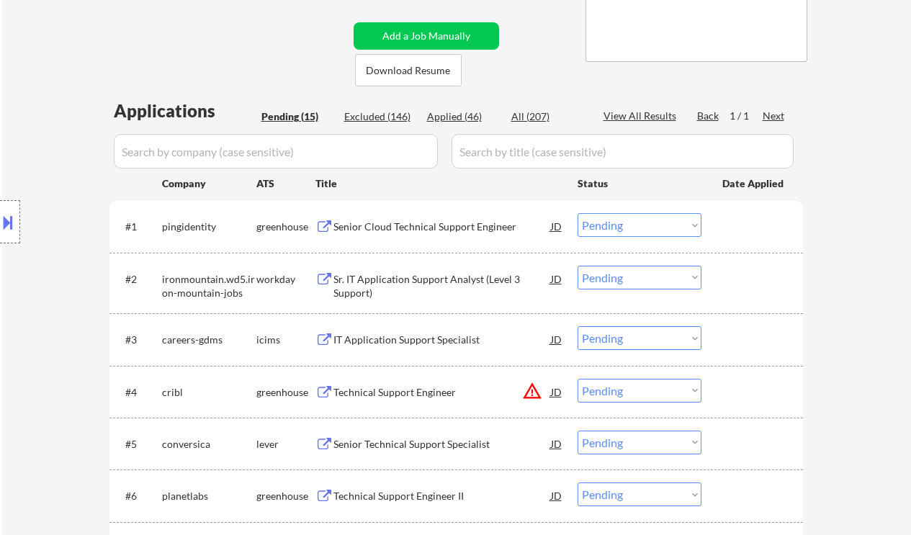
scroll to position [288, 0]
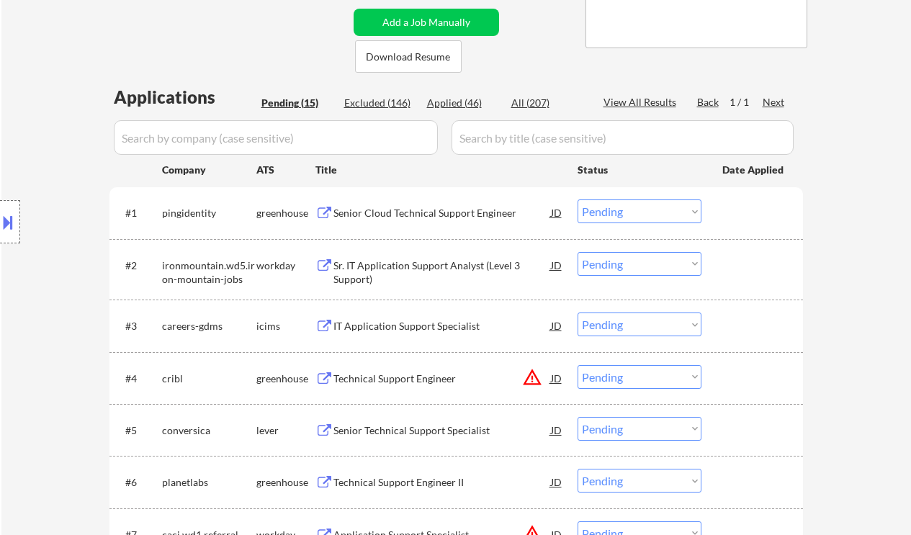
click at [23, 286] on div "Location Inclusions: Orlando, FL Winter Park, FL Maitland, FL Altamonte Springs…" at bounding box center [129, 222] width 258 height 267
click at [429, 216] on div "Senior Cloud Technical Support Engineer" at bounding box center [443, 213] width 218 height 14
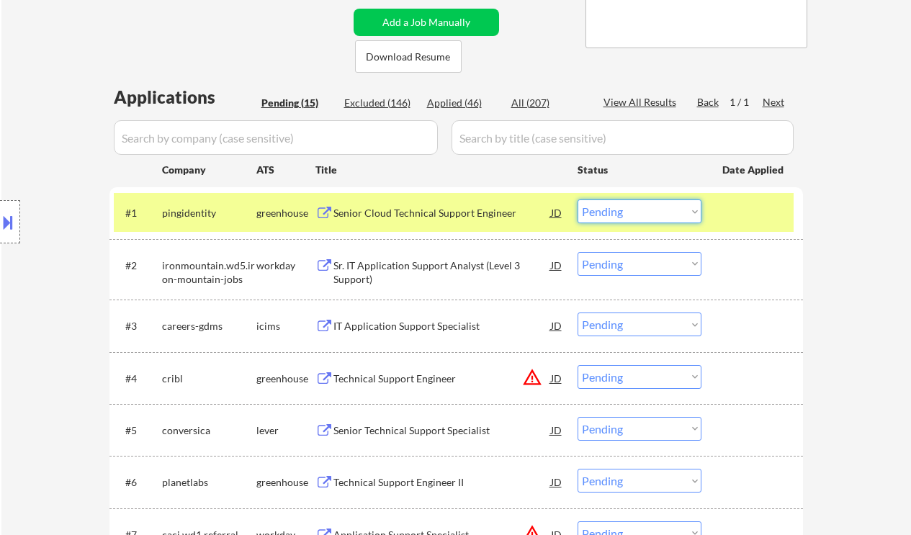
drag, startPoint x: 613, startPoint y: 211, endPoint x: 617, endPoint y: 222, distance: 11.6
click at [613, 211] on select "Choose an option... Pending Applied Excluded (Questions) Excluded (Expired) Exc…" at bounding box center [640, 212] width 124 height 24
click at [578, 200] on select "Choose an option... Pending Applied Excluded (Questions) Excluded (Expired) Exc…" at bounding box center [640, 212] width 124 height 24
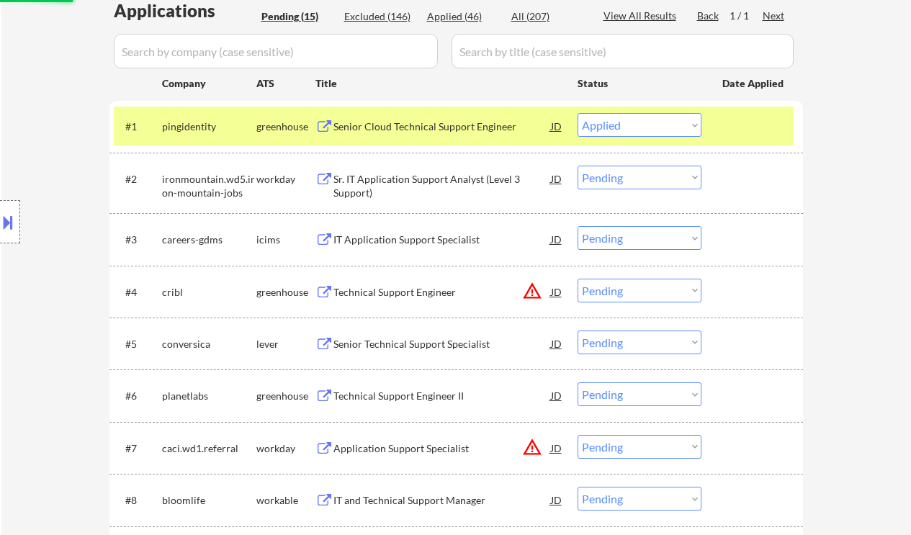
scroll to position [384, 0]
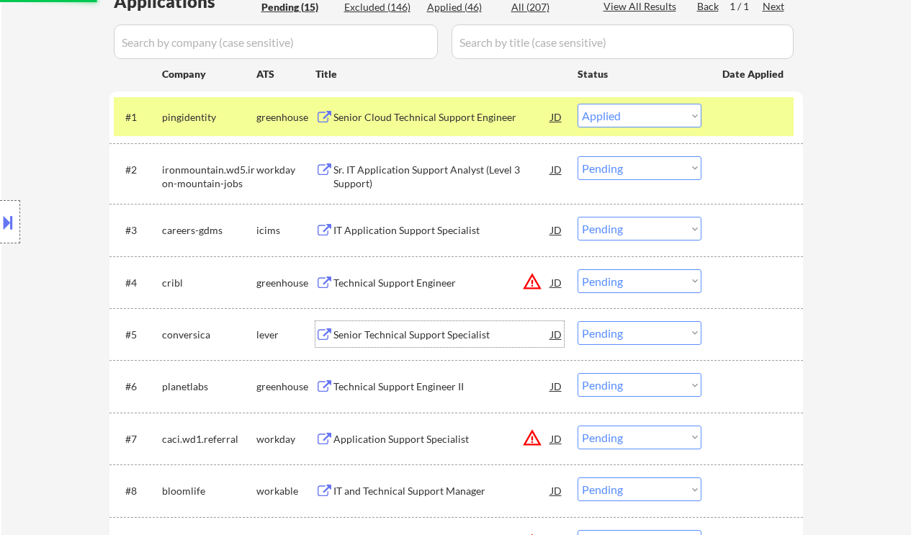
click at [396, 337] on div "Senior Technical Support Specialist" at bounding box center [443, 335] width 218 height 14
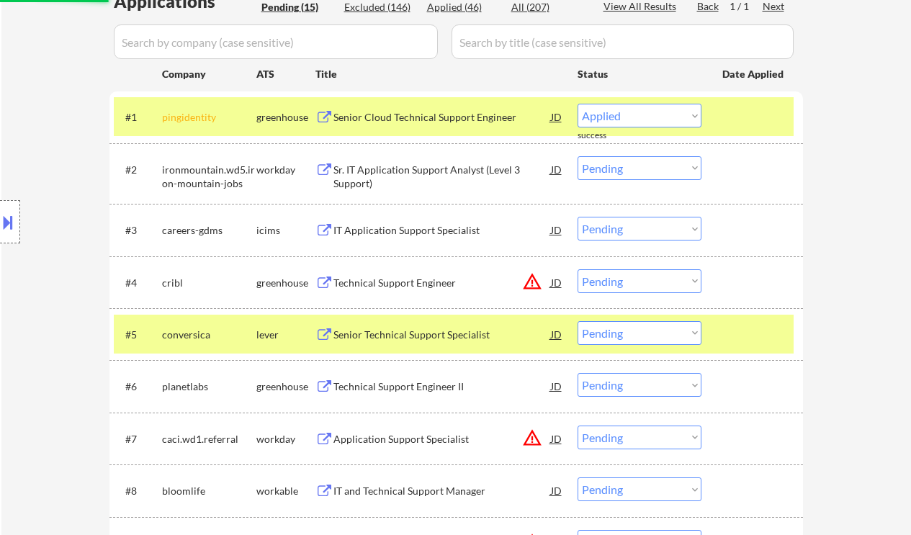
select select ""pending""
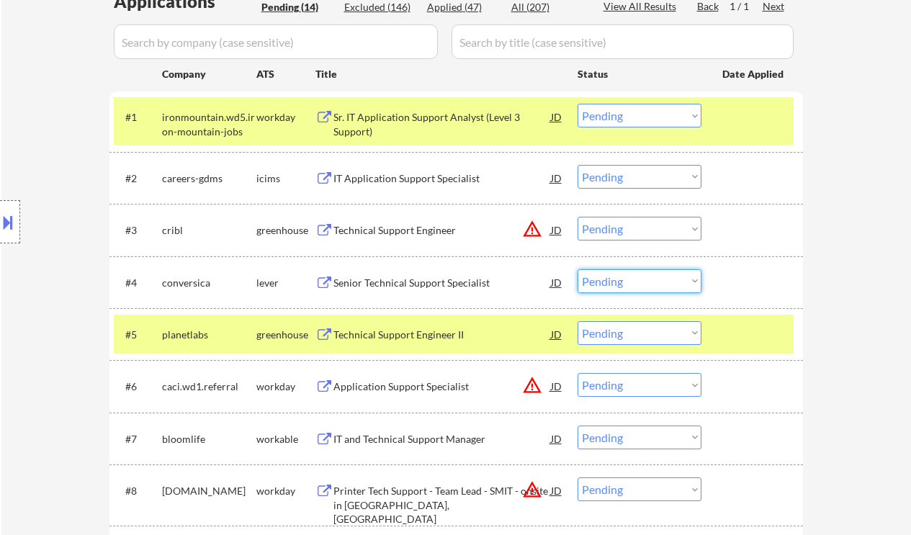
drag, startPoint x: 631, startPoint y: 282, endPoint x: 641, endPoint y: 292, distance: 13.8
click at [631, 282] on select "Choose an option... Pending Applied Excluded (Questions) Excluded (Expired) Exc…" at bounding box center [640, 281] width 124 height 24
click at [578, 269] on select "Choose an option... Pending Applied Excluded (Questions) Excluded (Expired) Exc…" at bounding box center [640, 281] width 124 height 24
click at [375, 339] on div "Technical Support Engineer II" at bounding box center [443, 335] width 218 height 14
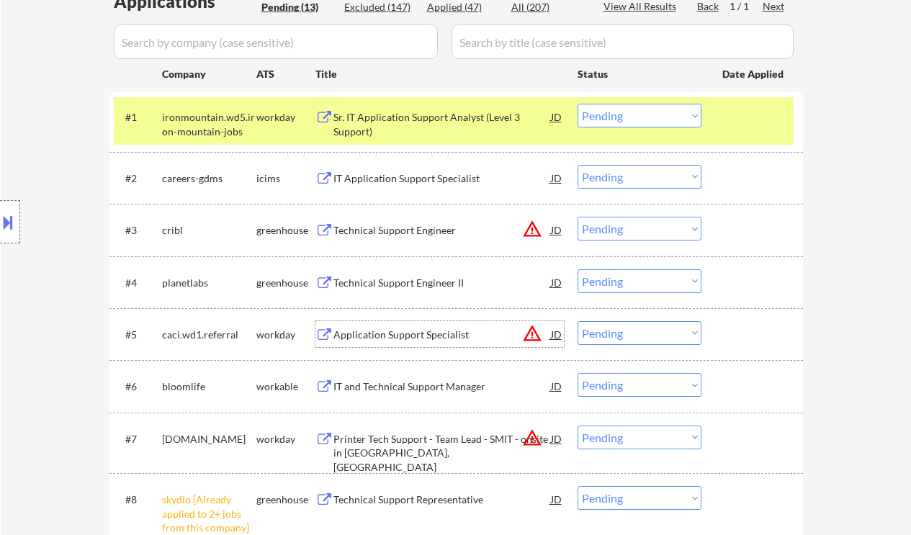
click at [651, 288] on select "Choose an option... Pending Applied Excluded (Questions) Excluded (Expired) Exc…" at bounding box center [640, 281] width 124 height 24
click at [578, 269] on select "Choose an option... Pending Applied Excluded (Questions) Excluded (Expired) Exc…" at bounding box center [640, 281] width 124 height 24
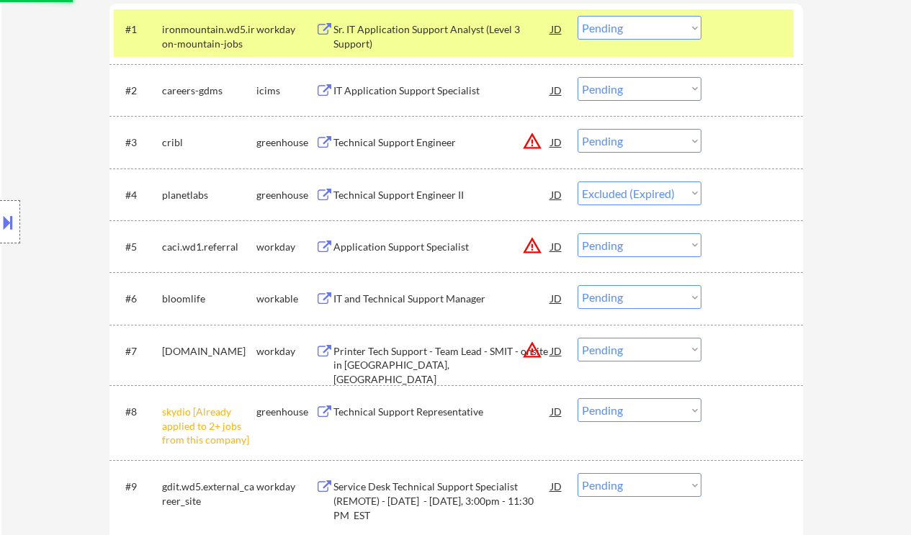
scroll to position [480, 0]
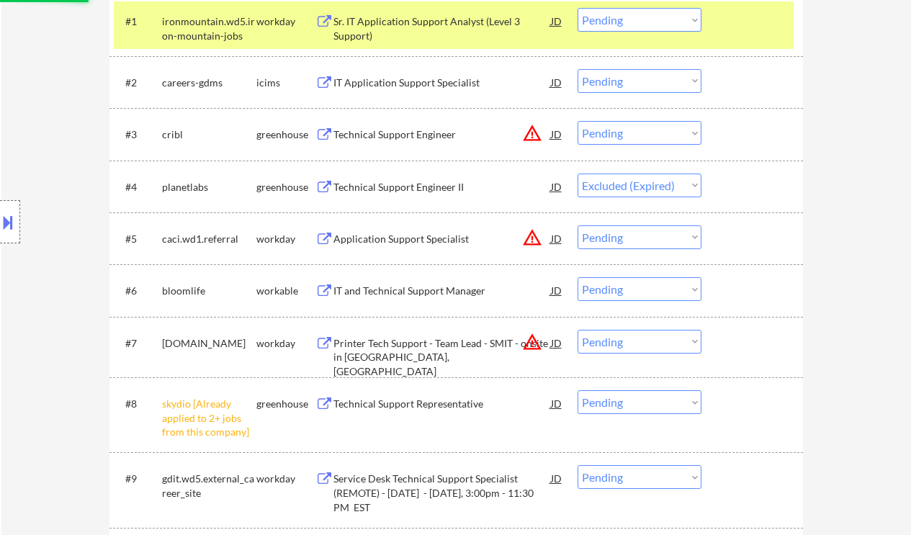
click at [422, 296] on div "IT and Technical Support Manager" at bounding box center [443, 291] width 218 height 14
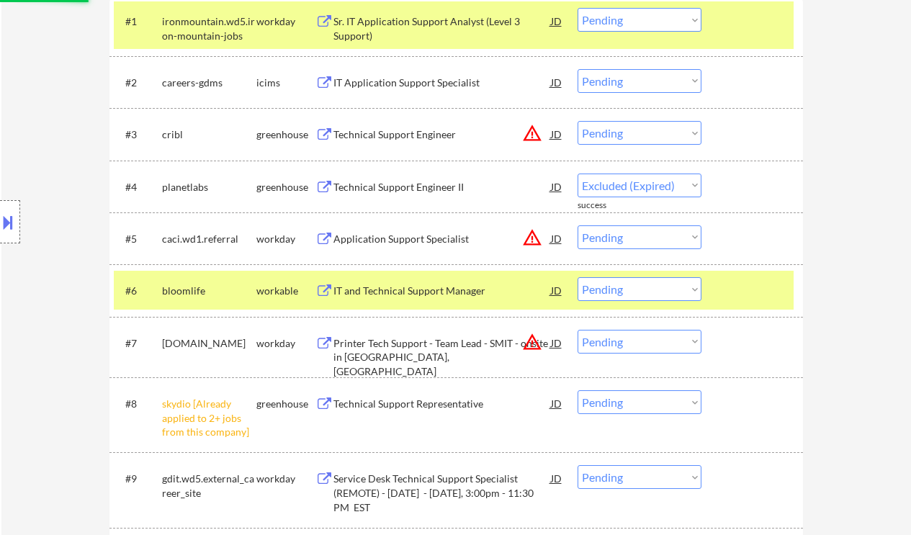
select select ""pending""
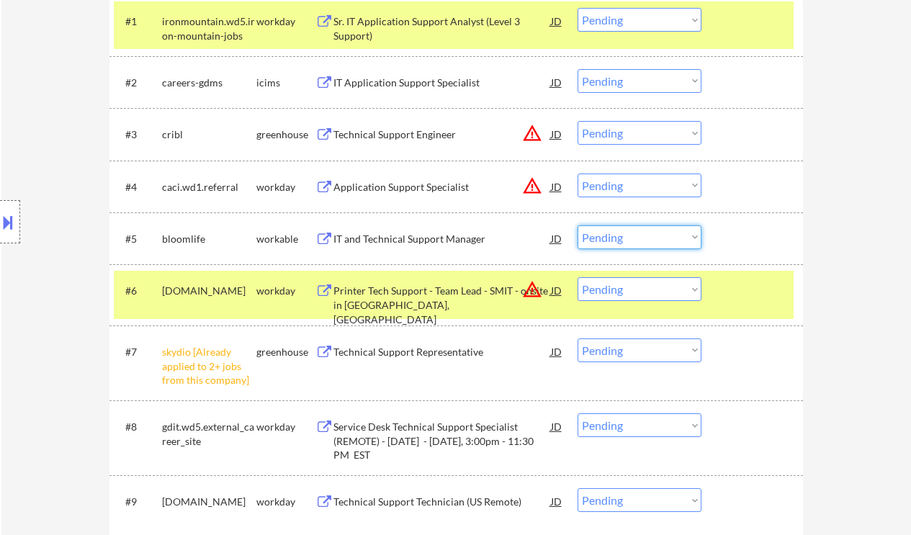
click at [643, 230] on select "Choose an option... Pending Applied Excluded (Questions) Excluded (Expired) Exc…" at bounding box center [640, 238] width 124 height 24
select select ""excluded__bad_match_""
click at [578, 226] on select "Choose an option... Pending Applied Excluded (Questions) Excluded (Expired) Exc…" at bounding box center [640, 238] width 124 height 24
drag, startPoint x: 626, startPoint y: 341, endPoint x: 630, endPoint y: 351, distance: 10.7
click at [626, 342] on select "Choose an option... Pending Applied Excluded (Questions) Excluded (Expired) Exc…" at bounding box center [640, 351] width 124 height 24
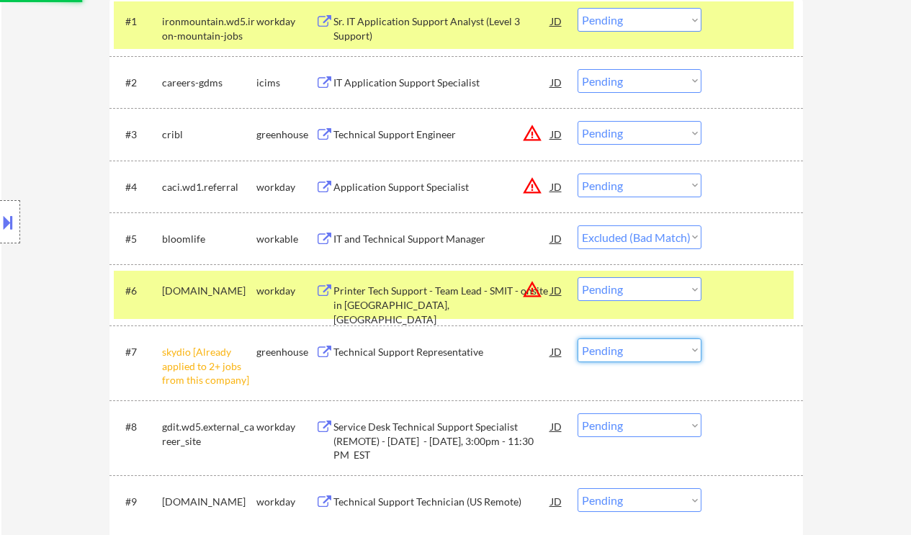
select select ""excluded__other_""
click at [578, 339] on select "Choose an option... Pending Applied Excluded (Questions) Excluded (Expired) Exc…" at bounding box center [640, 351] width 124 height 24
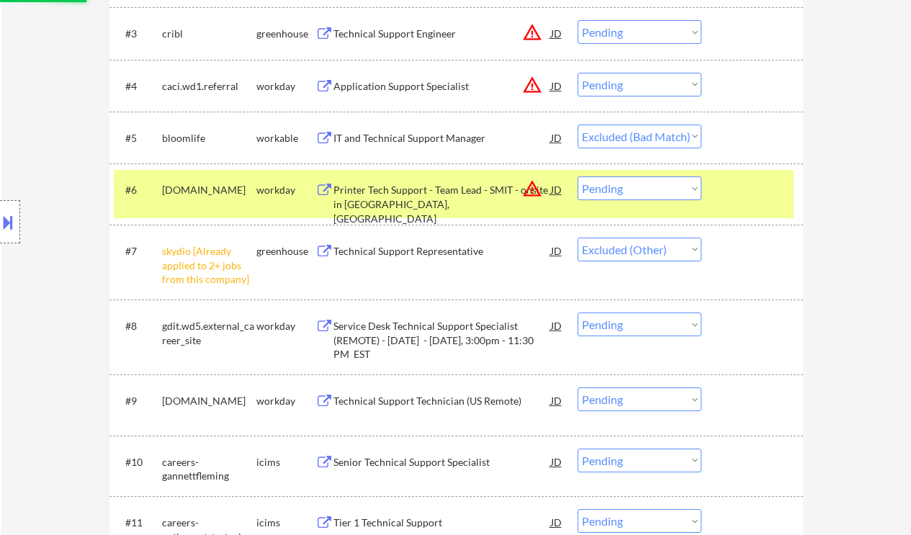
scroll to position [672, 0]
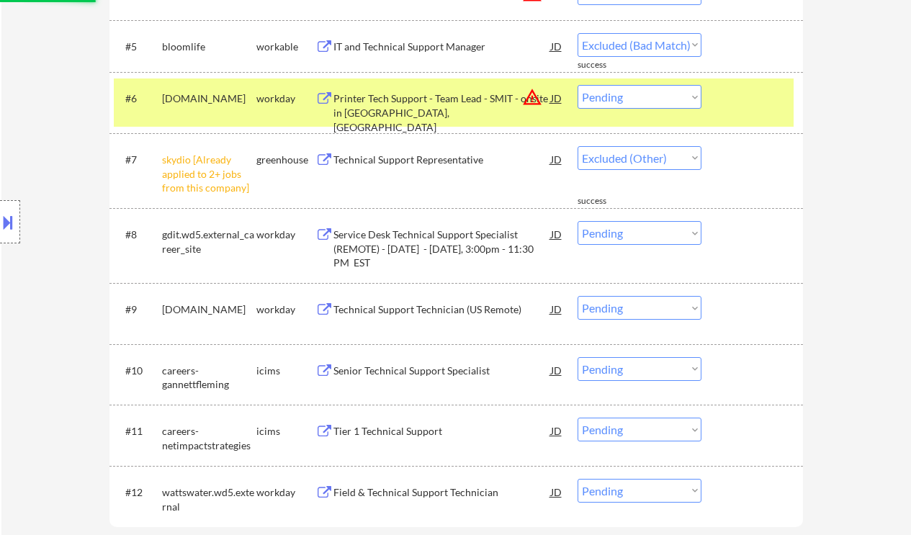
select select ""pending""
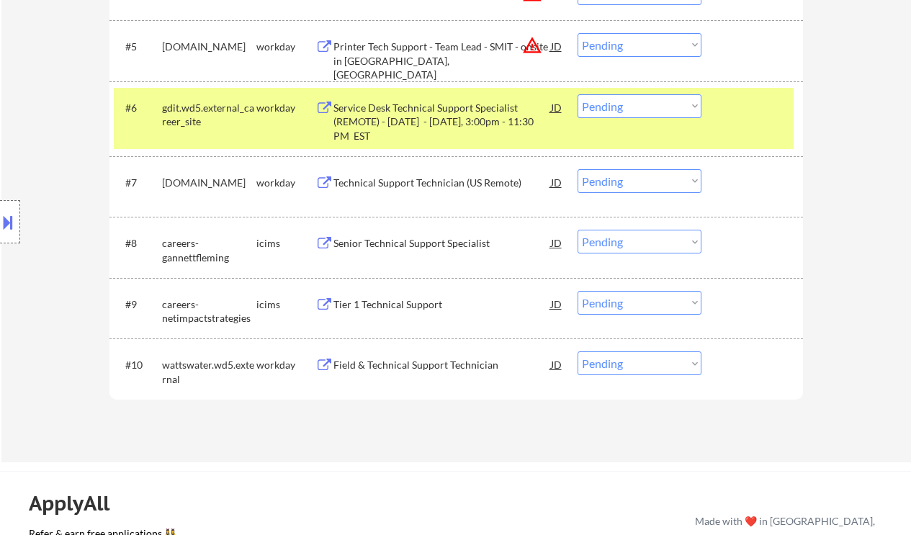
click at [431, 369] on div "Field & Technical Support Technician" at bounding box center [443, 365] width 218 height 14
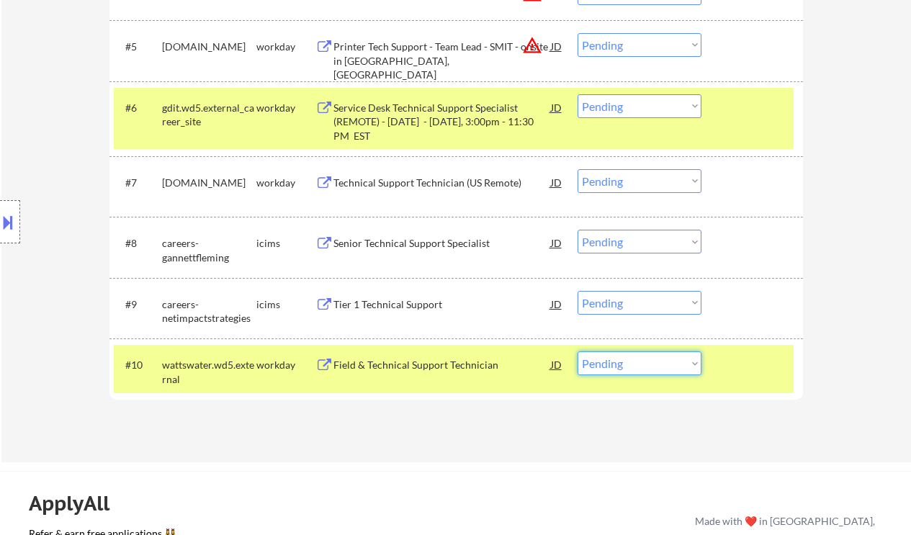
drag, startPoint x: 631, startPoint y: 367, endPoint x: 647, endPoint y: 387, distance: 25.7
click at [631, 367] on select "Choose an option... Pending Applied Excluded (Questions) Excluded (Expired) Exc…" at bounding box center [640, 364] width 124 height 24
select select ""excluded__bad_match_""
click at [578, 352] on select "Choose an option... Pending Applied Excluded (Questions) Excluded (Expired) Exc…" at bounding box center [640, 364] width 124 height 24
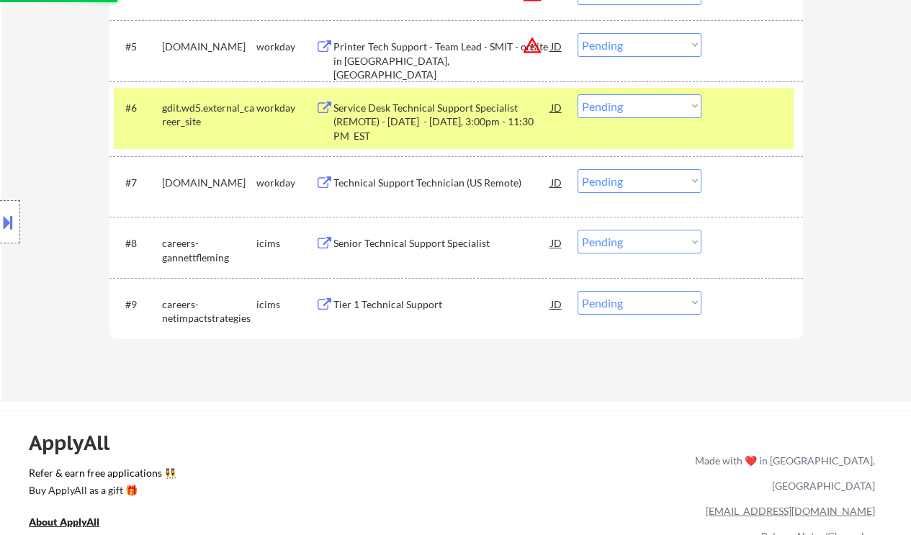
click at [411, 305] on div "Tier 1 Technical Support" at bounding box center [443, 305] width 218 height 14
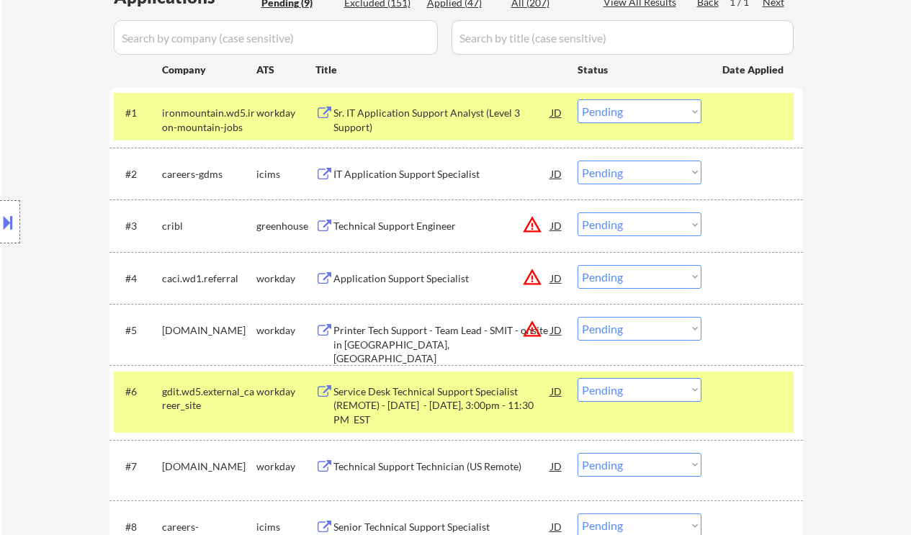
scroll to position [384, 0]
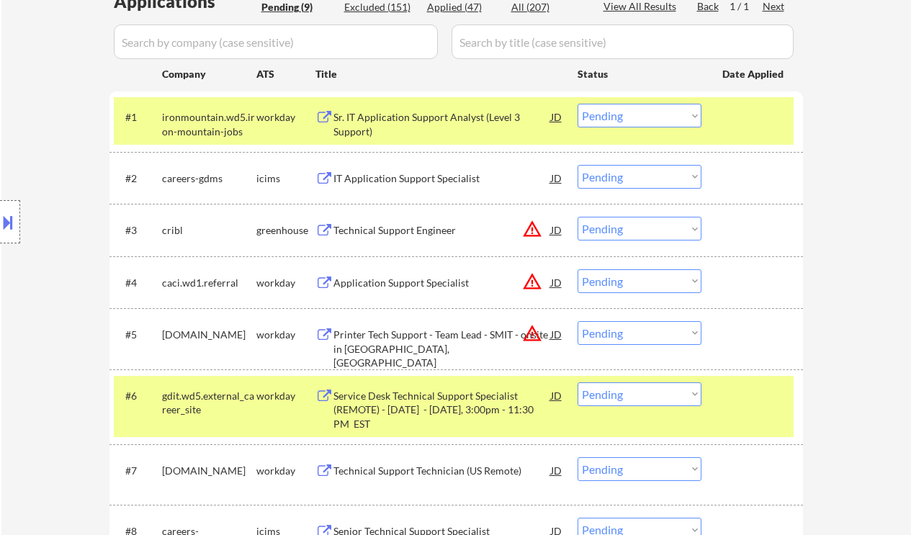
click at [410, 120] on div "Sr. IT Application Support Analyst (Level 3 Support)" at bounding box center [443, 124] width 218 height 28
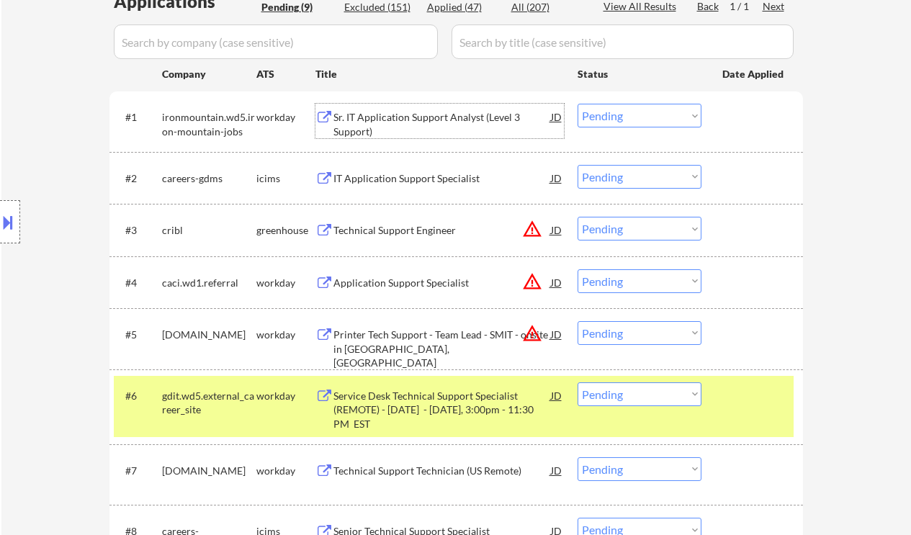
click at [612, 122] on select "Choose an option... Pending Applied Excluded (Questions) Excluded (Expired) Exc…" at bounding box center [640, 116] width 124 height 24
click at [578, 104] on select "Choose an option... Pending Applied Excluded (Questions) Excluded (Expired) Exc…" at bounding box center [640, 116] width 124 height 24
click at [425, 177] on div "IT Application Support Specialist" at bounding box center [443, 178] width 218 height 14
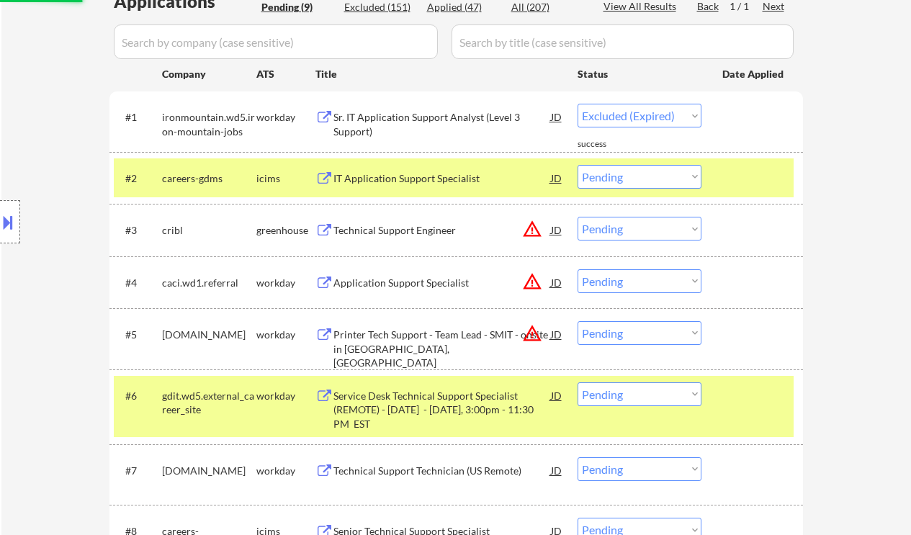
select select ""pending""
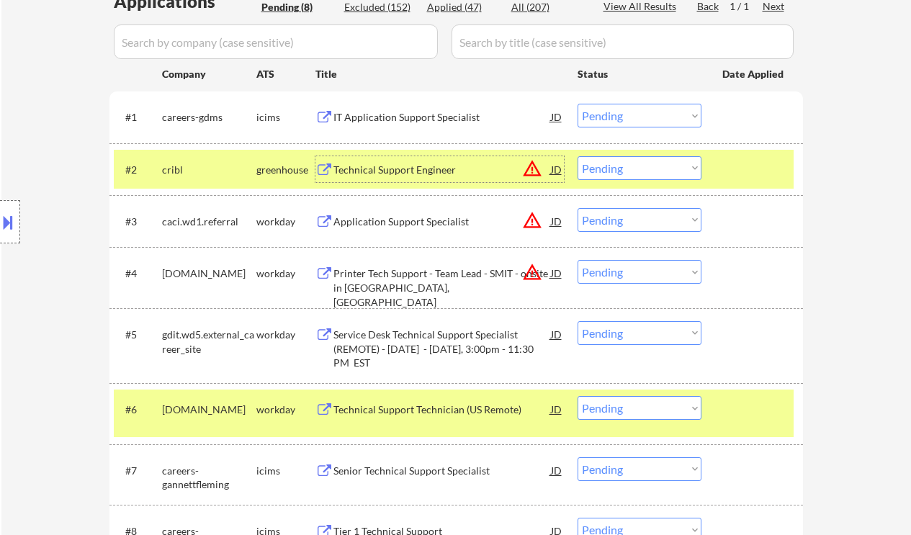
drag, startPoint x: 659, startPoint y: 171, endPoint x: 666, endPoint y: 179, distance: 10.2
click at [659, 171] on select "Choose an option... Pending Applied Excluded (Questions) Excluded (Expired) Exc…" at bounding box center [640, 168] width 124 height 24
click at [578, 156] on select "Choose an option... Pending Applied Excluded (Questions) Excluded (Expired) Exc…" at bounding box center [640, 168] width 124 height 24
click at [425, 223] on div "Application Support Specialist" at bounding box center [443, 222] width 218 height 14
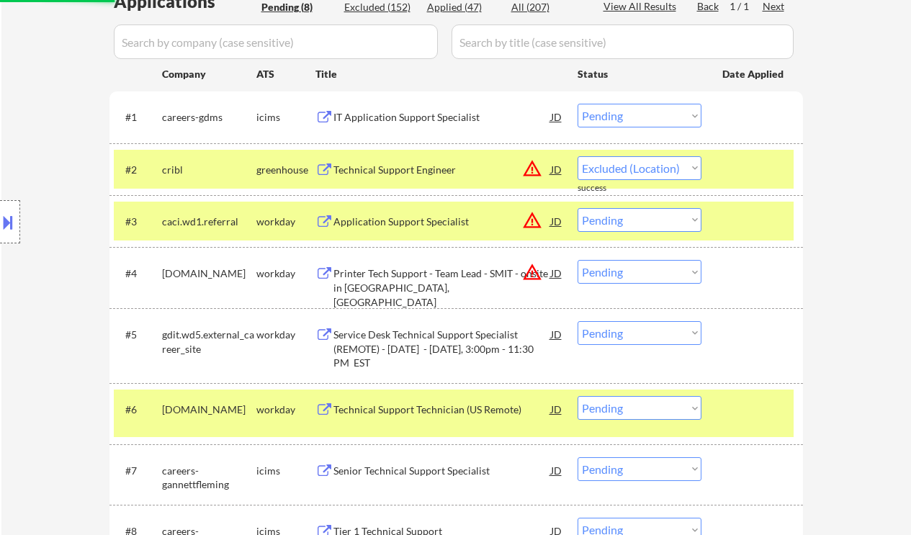
select select ""pending""
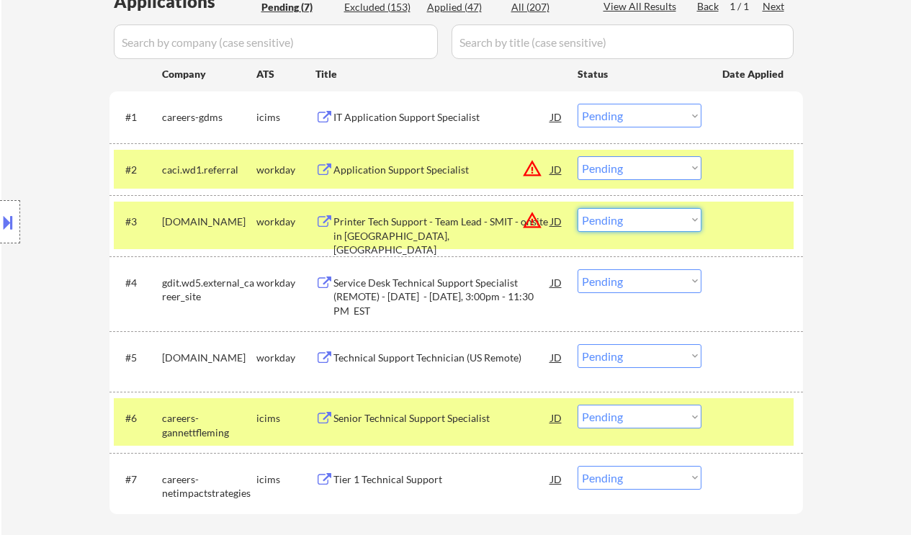
drag, startPoint x: 630, startPoint y: 220, endPoint x: 650, endPoint y: 230, distance: 22.2
click at [630, 220] on select "Choose an option... Pending Applied Excluded (Questions) Excluded (Expired) Exc…" at bounding box center [640, 220] width 124 height 24
click at [578, 208] on select "Choose an option... Pending Applied Excluded (Questions) Excluded (Expired) Exc…" at bounding box center [640, 220] width 124 height 24
select select ""pending""
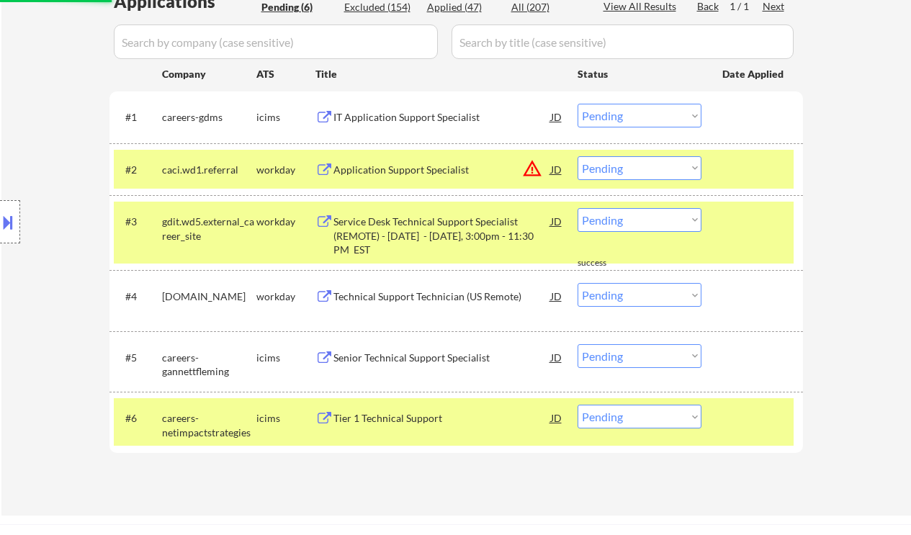
click at [412, 297] on div "Technical Support Technician (US Remote)" at bounding box center [443, 297] width 218 height 14
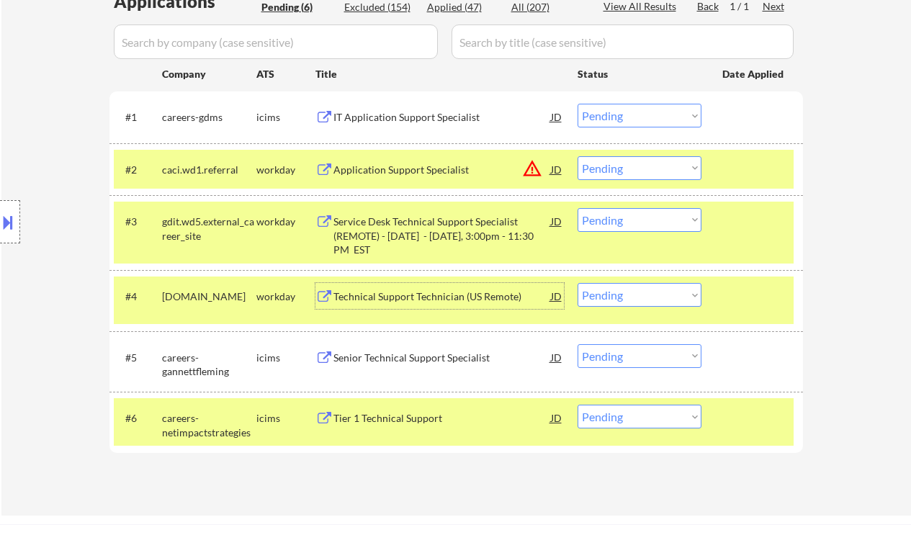
scroll to position [96, 0]
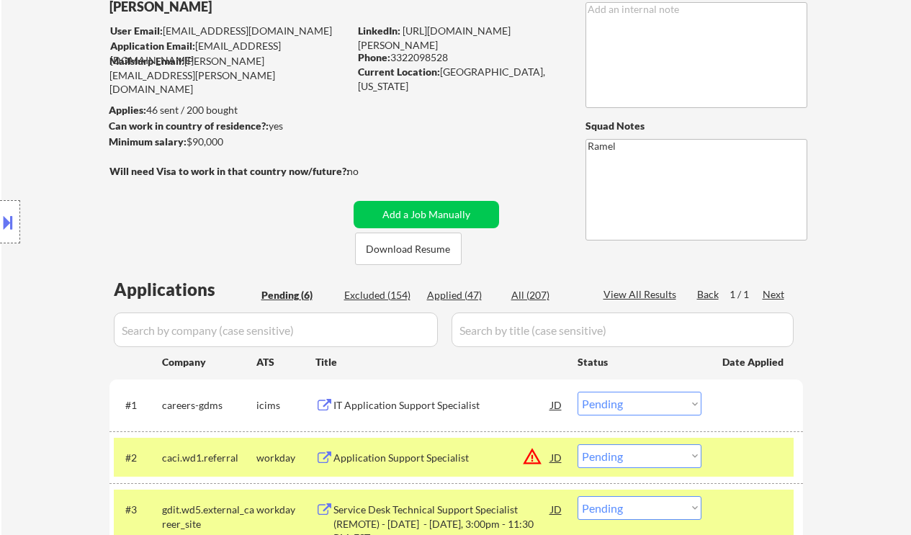
click at [427, 64] on div "Phone: 3322098528" at bounding box center [460, 57] width 204 height 14
copy div "3322098528"
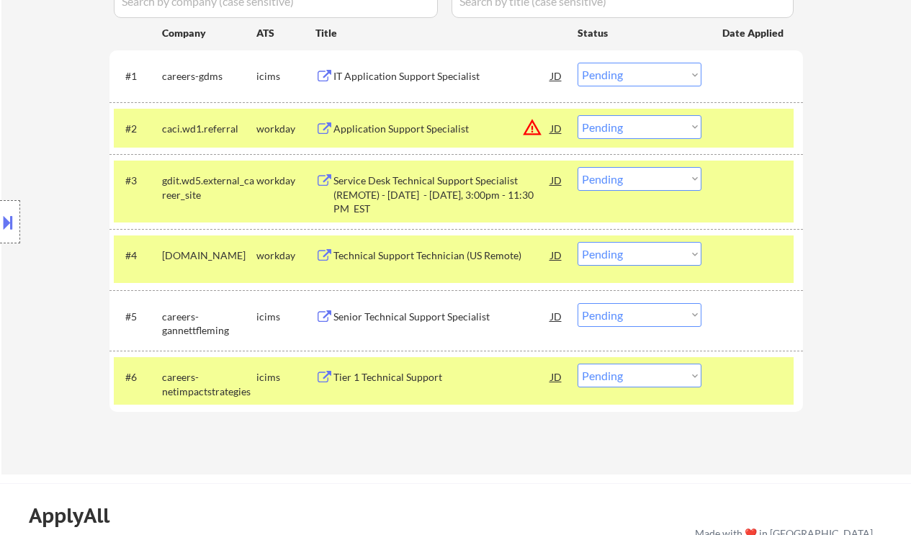
scroll to position [480, 0]
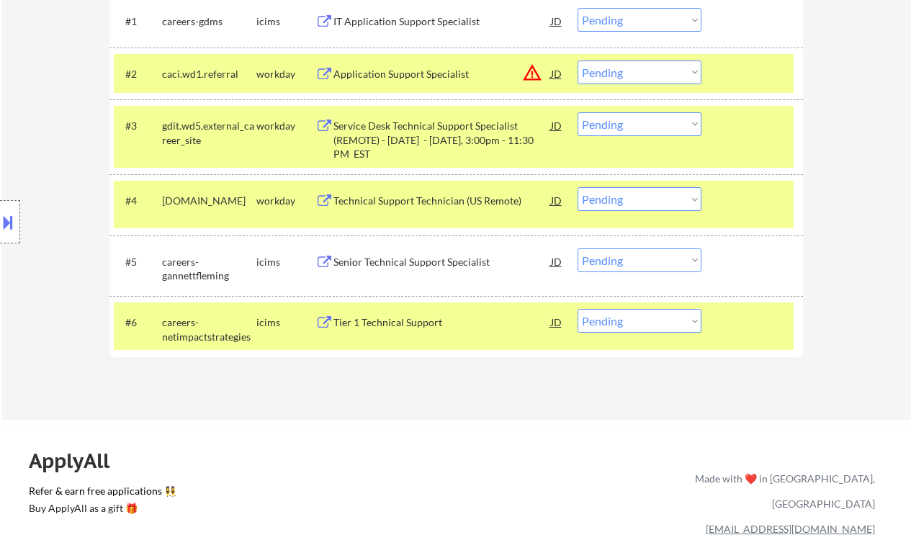
click at [635, 201] on select "Choose an option... Pending Applied Excluded (Questions) Excluded (Expired) Exc…" at bounding box center [640, 199] width 124 height 24
click at [578, 187] on select "Choose an option... Pending Applied Excluded (Questions) Excluded (Expired) Exc…" at bounding box center [640, 199] width 124 height 24
click at [391, 326] on div "Tier 1 Technical Support" at bounding box center [443, 323] width 218 height 14
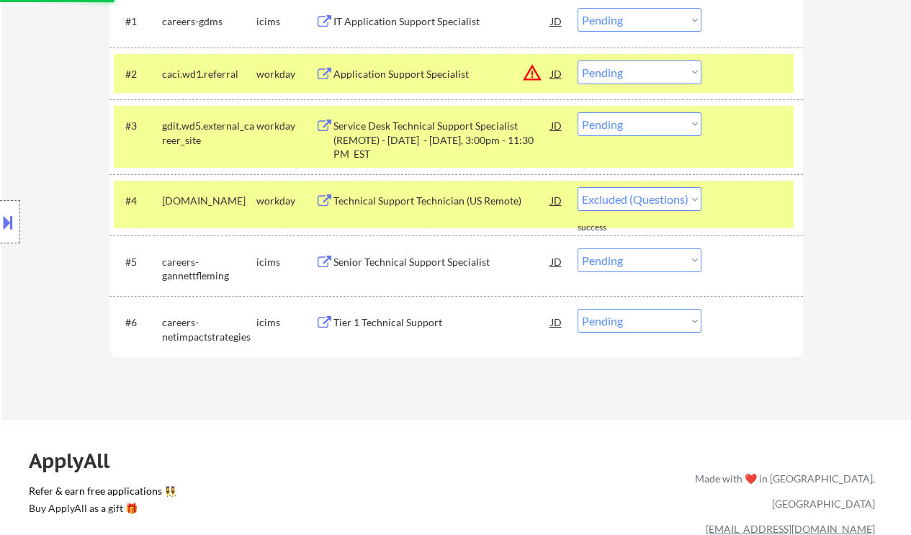
select select ""pending""
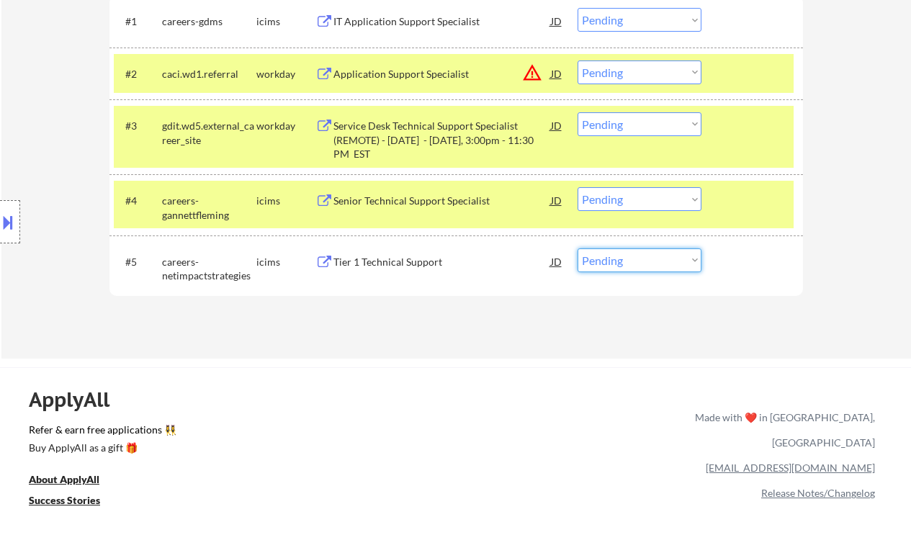
click at [630, 255] on select "Choose an option... Pending Applied Excluded (Questions) Excluded (Expired) Exc…" at bounding box center [640, 261] width 124 height 24
click at [625, 269] on select "Choose an option... Pending Applied Excluded (Questions) Excluded (Expired) Exc…" at bounding box center [640, 261] width 124 height 24
click at [578, 249] on select "Choose an option... Pending Applied Excluded (Questions) Excluded (Expired) Exc…" at bounding box center [640, 261] width 124 height 24
click at [634, 330] on div "Applications Pending (5) Excluded (155) Applied (47) All (207) View All Results…" at bounding box center [457, 112] width 694 height 438
click at [625, 265] on select "Choose an option... Pending Applied Excluded (Questions) Excluded (Expired) Exc…" at bounding box center [640, 261] width 124 height 24
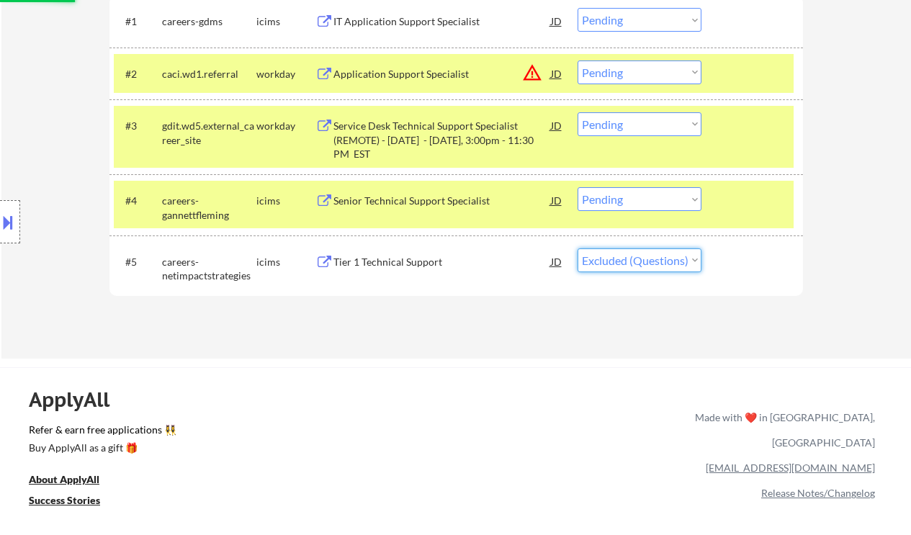
select select ""excluded__expired_""
click at [578, 249] on select "Choose an option... Pending Applied Excluded (Questions) Excluded (Expired) Exc…" at bounding box center [640, 261] width 124 height 24
click at [421, 190] on div "Senior Technical Support Specialist" at bounding box center [443, 200] width 218 height 26
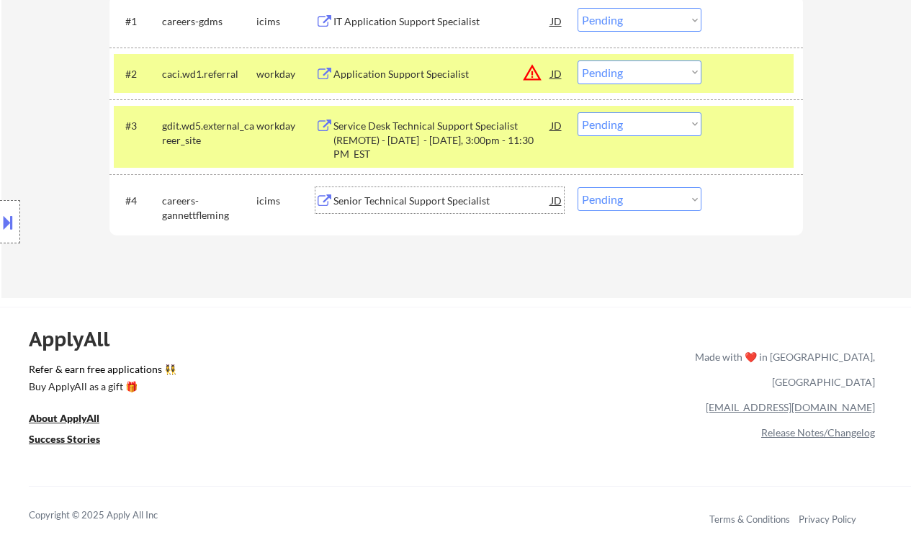
click at [623, 203] on select "Choose an option... Pending Applied Excluded (Questions) Excluded (Expired) Exc…" at bounding box center [640, 199] width 124 height 24
select select ""excluded__bad_match_""
click at [578, 187] on select "Choose an option... Pending Applied Excluded (Questions) Excluded (Expired) Exc…" at bounding box center [640, 199] width 124 height 24
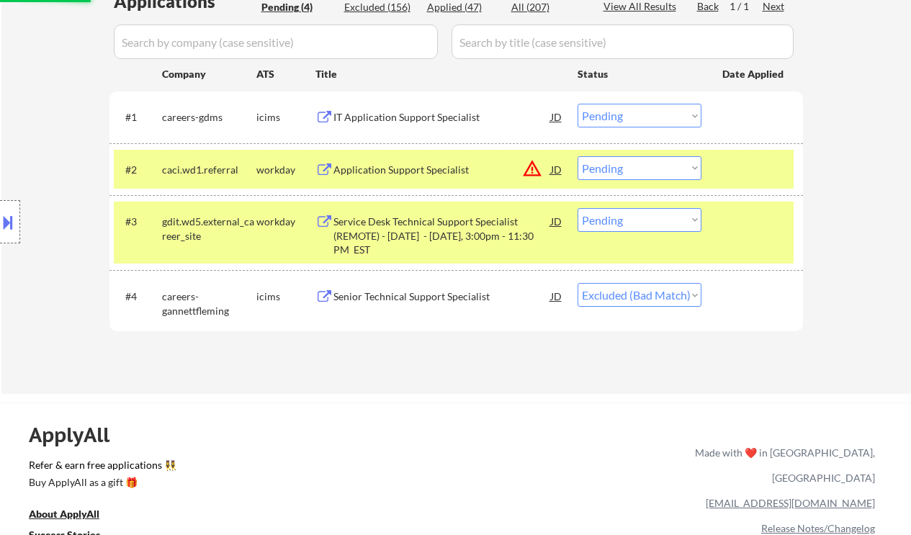
click at [446, 241] on div "Service Desk Technical Support Specialist (REMOTE) - Monday - Friday, 3:00pm - …" at bounding box center [443, 236] width 218 height 43
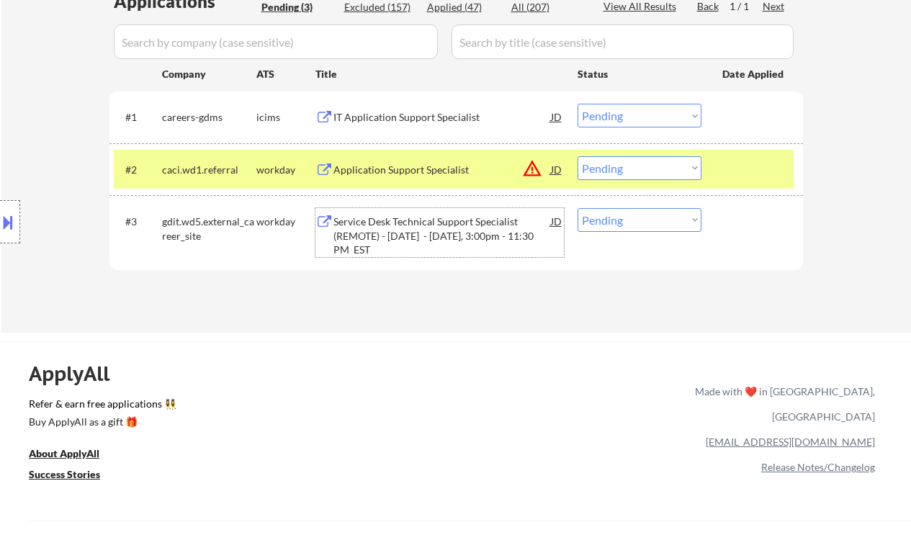
click at [633, 218] on select "Choose an option... Pending Applied Excluded (Questions) Excluded (Expired) Exc…" at bounding box center [640, 220] width 124 height 24
select select ""excluded__expired_""
click at [578, 208] on select "Choose an option... Pending Applied Excluded (Questions) Excluded (Expired) Exc…" at bounding box center [640, 220] width 124 height 24
click at [411, 120] on div "IT Application Support Specialist" at bounding box center [443, 117] width 218 height 14
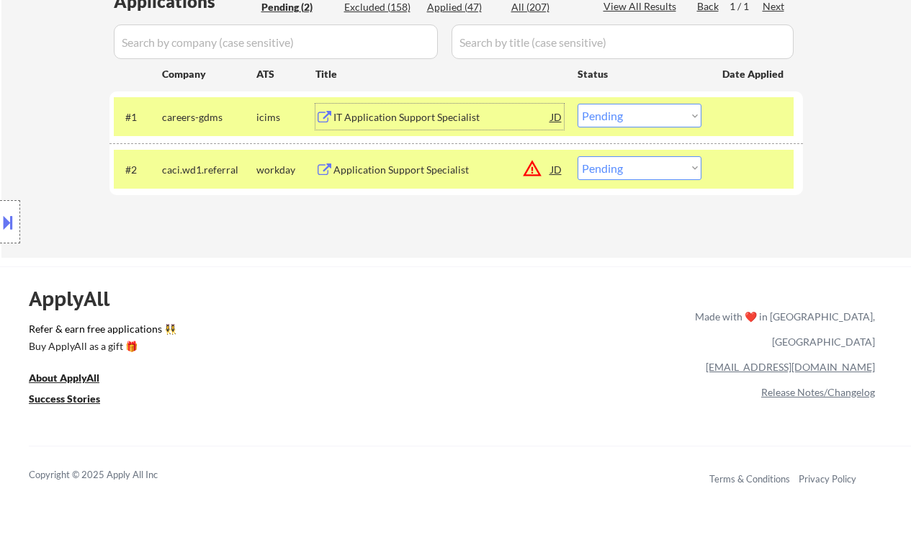
click at [638, 113] on select "Choose an option... Pending Applied Excluded (Questions) Excluded (Expired) Exc…" at bounding box center [640, 116] width 124 height 24
select select ""excluded__bad_match_""
click at [578, 104] on select "Choose an option... Pending Applied Excluded (Questions) Excluded (Expired) Exc…" at bounding box center [640, 116] width 124 height 24
click at [625, 166] on select "Choose an option... Pending Applied Excluded (Questions) Excluded (Expired) Exc…" at bounding box center [640, 168] width 124 height 24
select select ""excluded__location_""
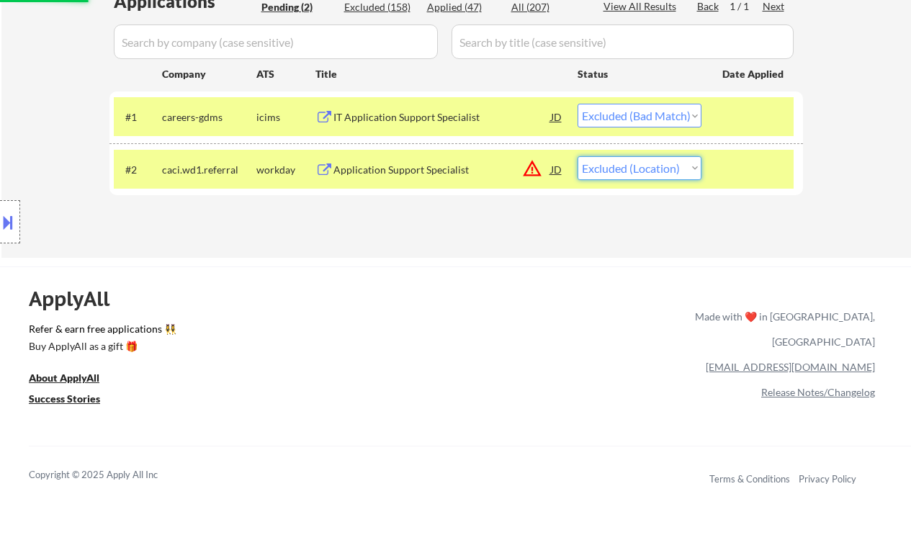
click at [578, 156] on select "Choose an option... Pending Applied Excluded (Questions) Excluded (Expired) Exc…" at bounding box center [640, 168] width 124 height 24
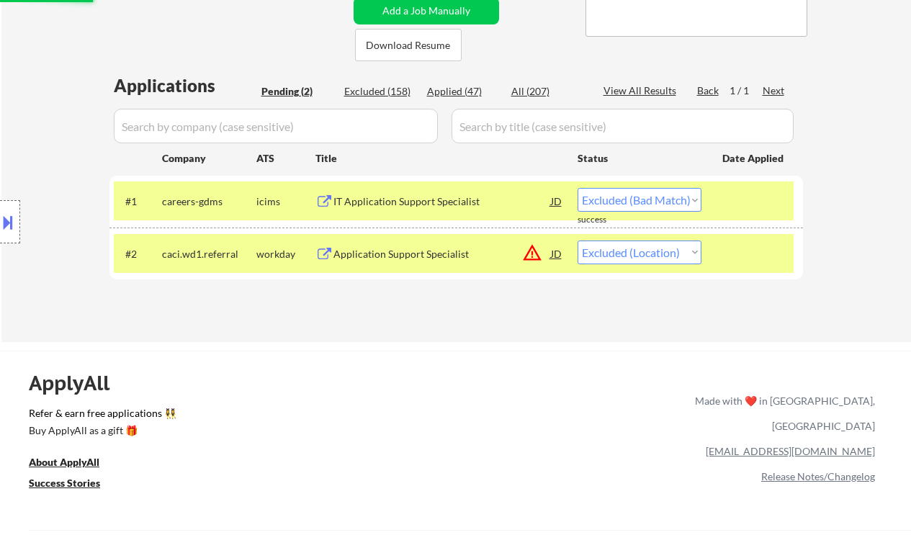
scroll to position [288, 0]
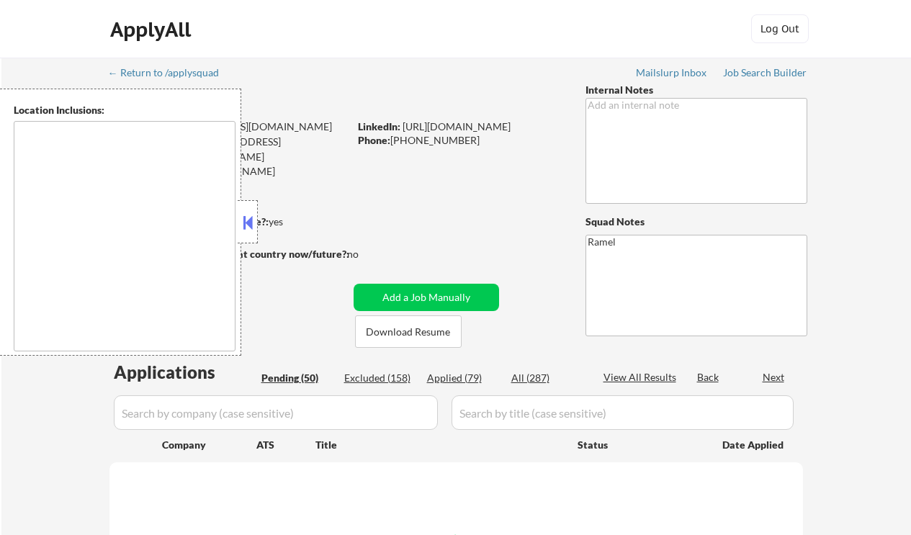
type textarea "remote"
select select ""pending""
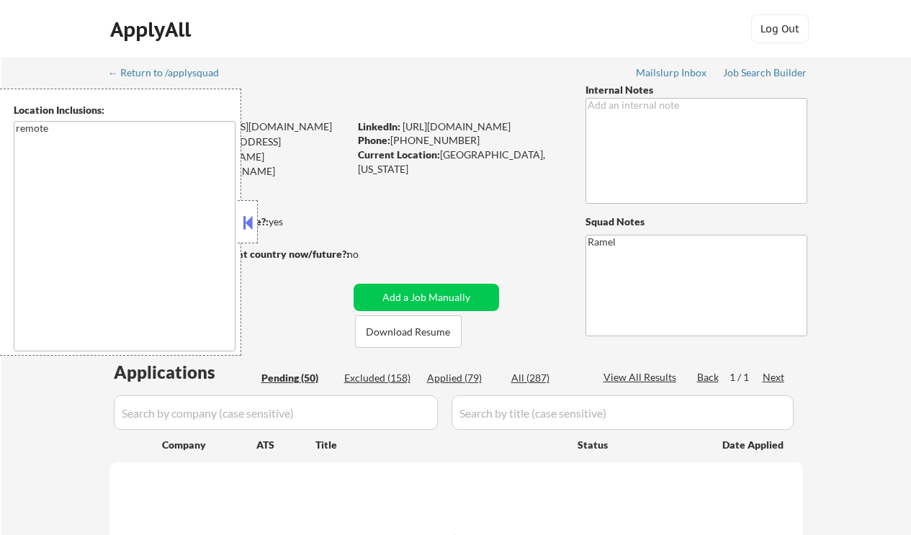
select select ""pending""
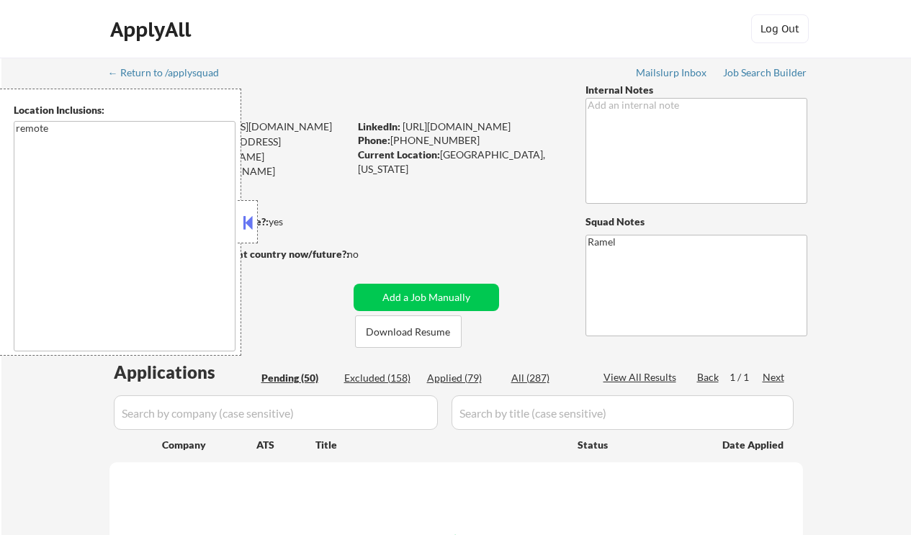
select select ""pending""
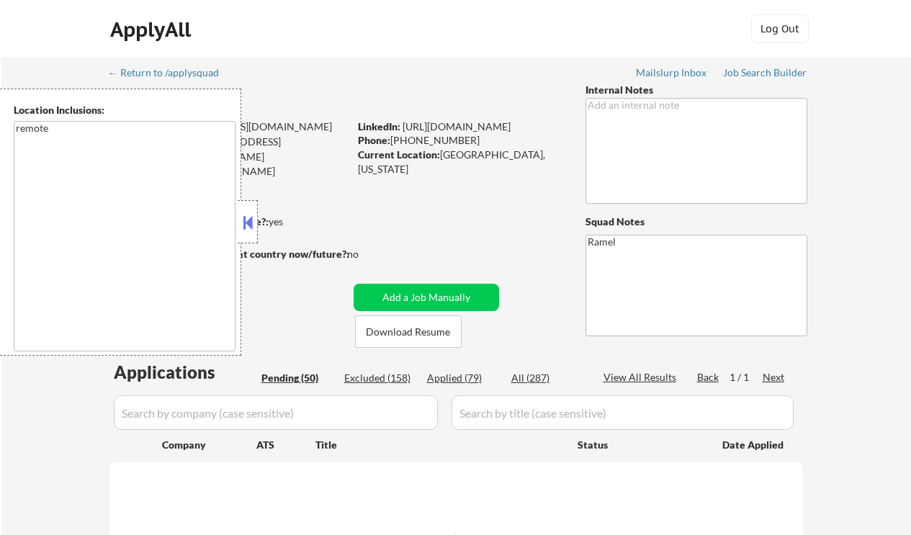
select select ""pending""
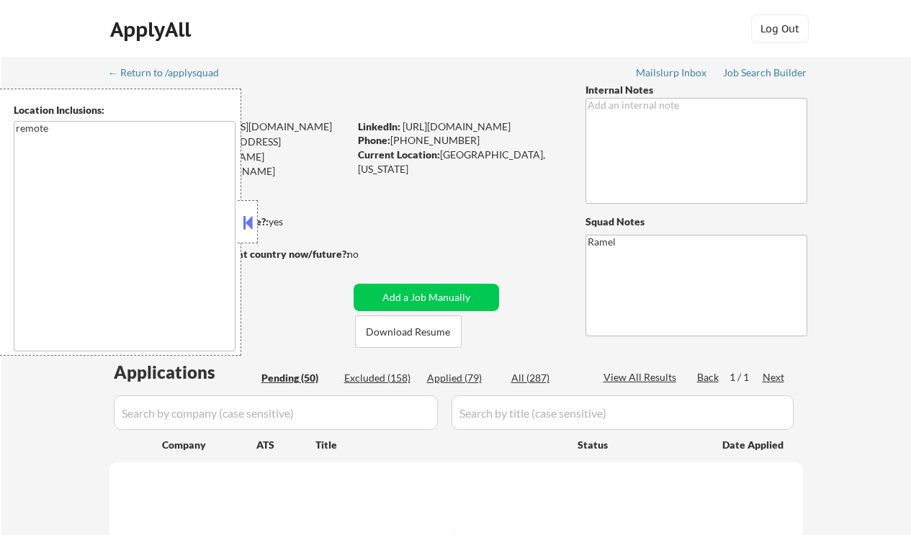
select select ""pending""
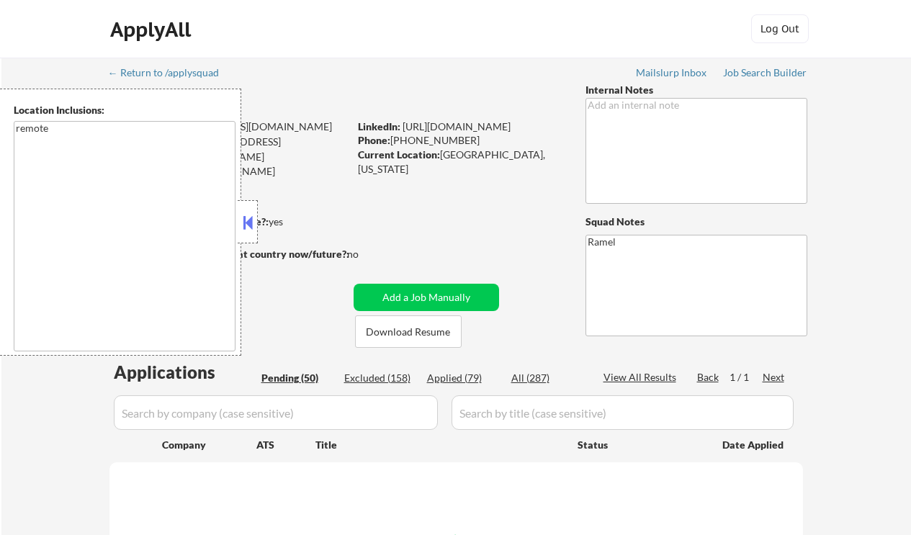
select select ""pending""
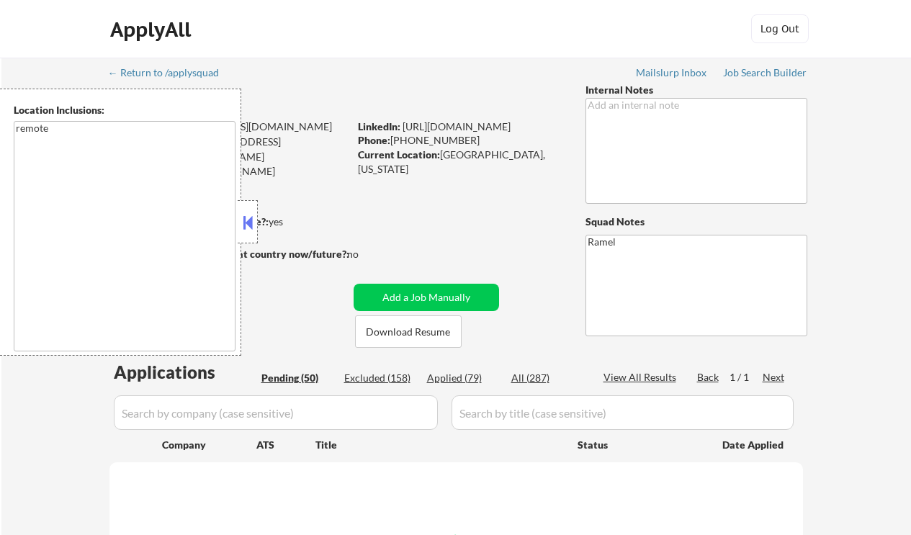
select select ""pending""
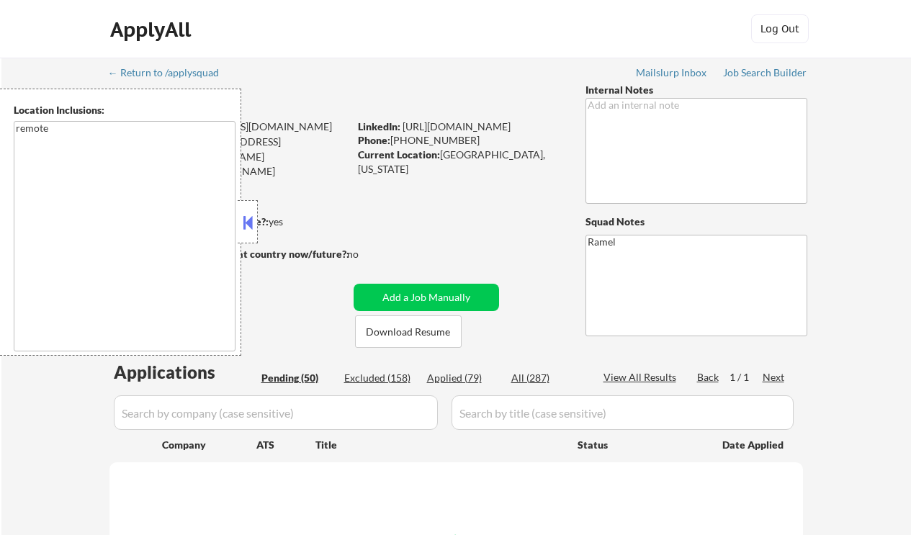
select select ""pending""
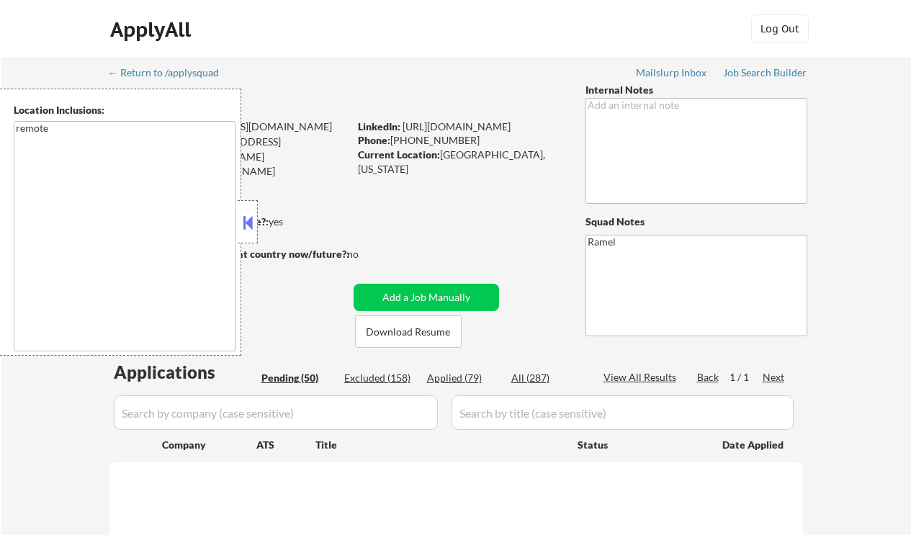
select select ""pending""
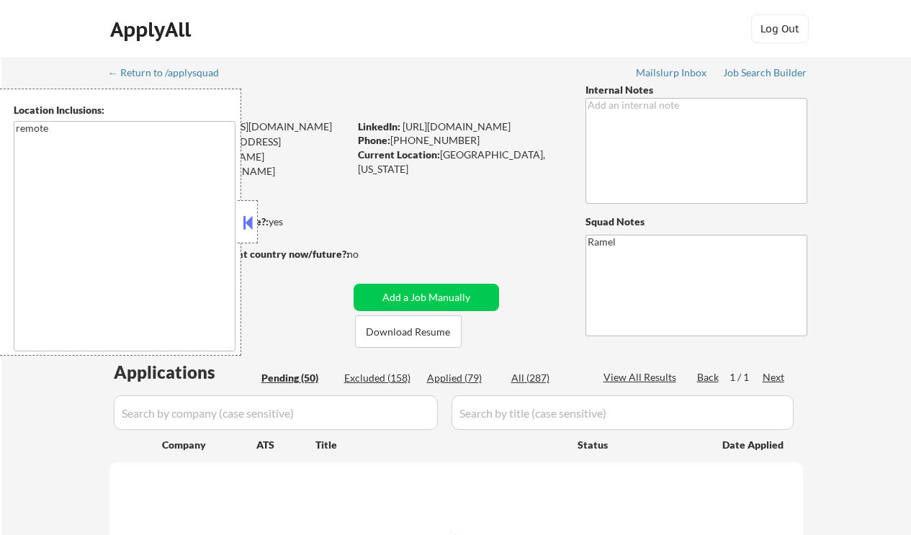
select select ""pending""
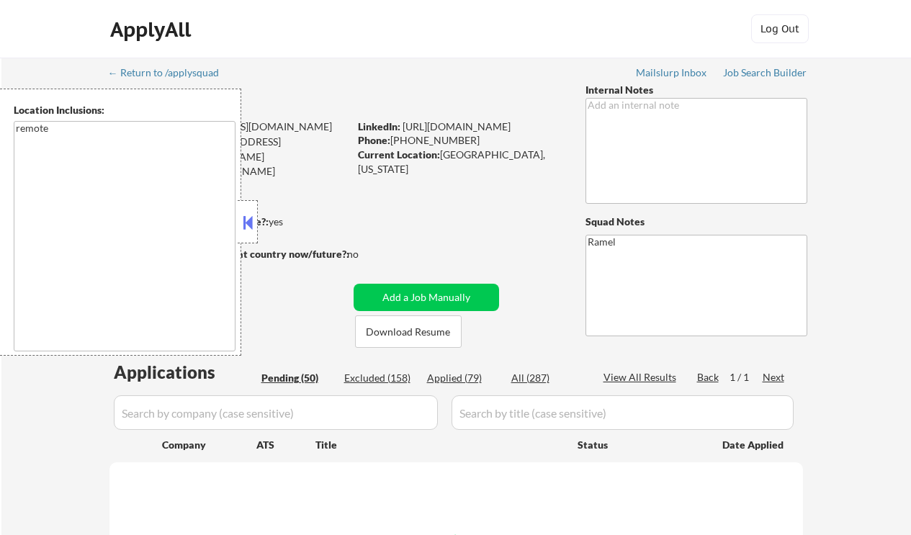
select select ""pending""
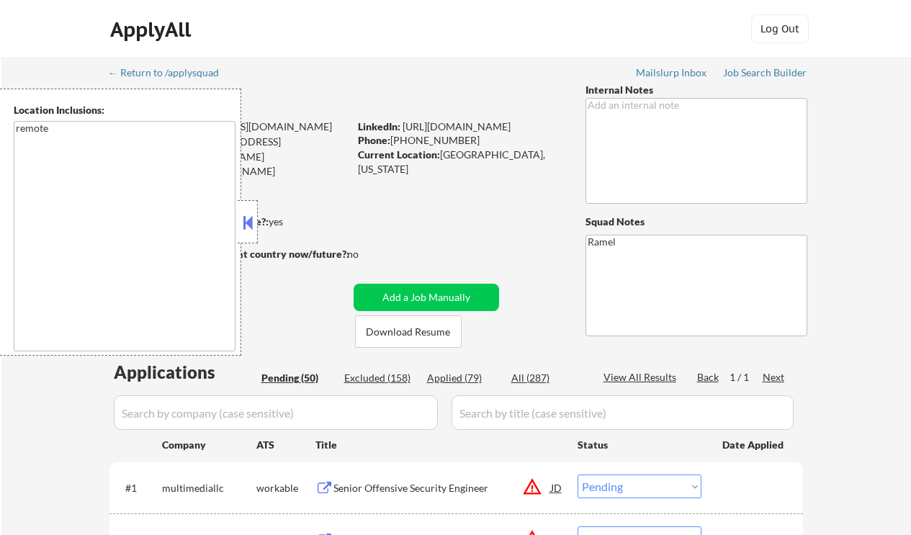
click at [255, 226] on button at bounding box center [248, 223] width 16 height 22
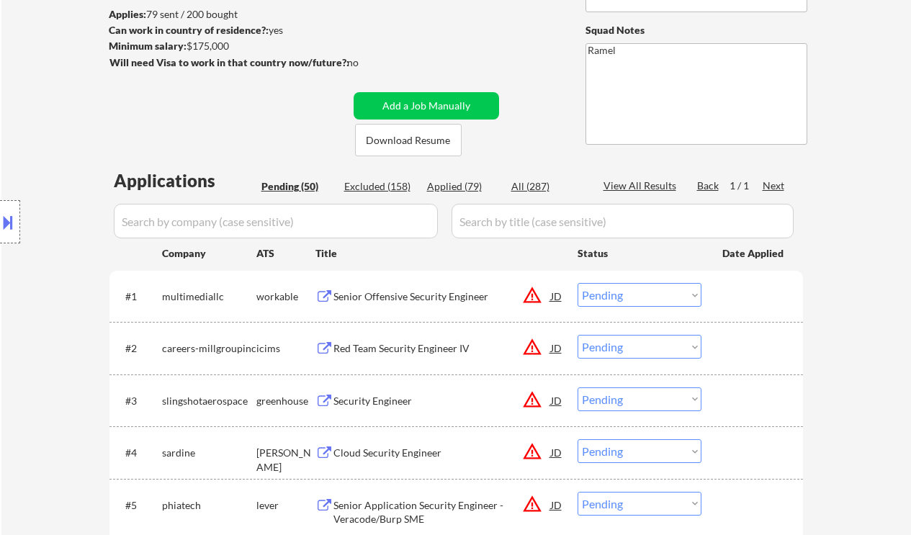
scroll to position [288, 0]
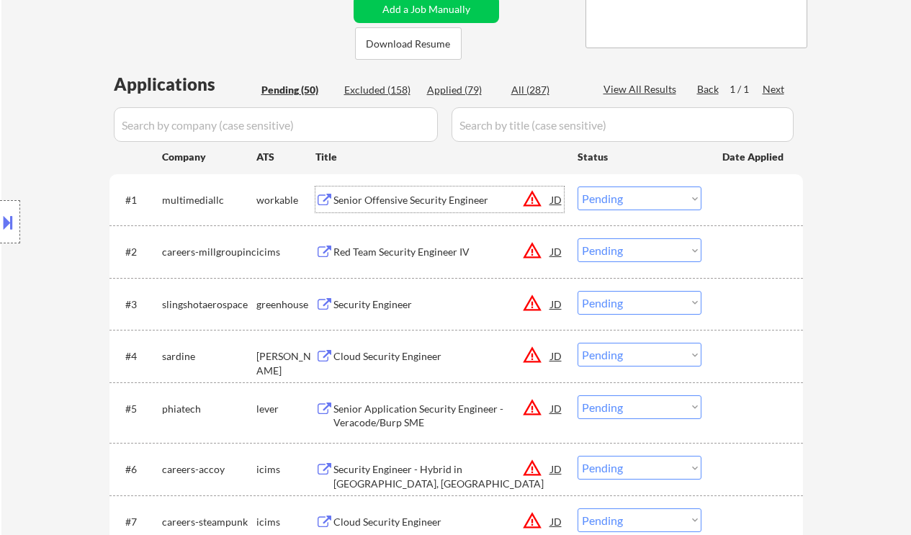
click at [440, 200] on div "Senior Offensive Security Engineer" at bounding box center [443, 200] width 218 height 14
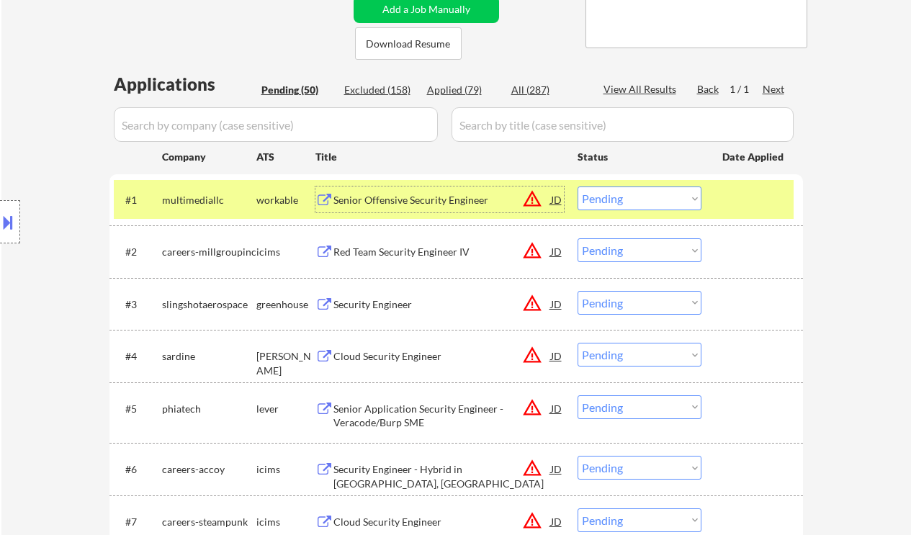
click at [651, 201] on select "Choose an option... Pending Applied Excluded (Questions) Excluded (Expired) Exc…" at bounding box center [640, 199] width 124 height 24
click at [578, 187] on select "Choose an option... Pending Applied Excluded (Questions) Excluded (Expired) Exc…" at bounding box center [640, 199] width 124 height 24
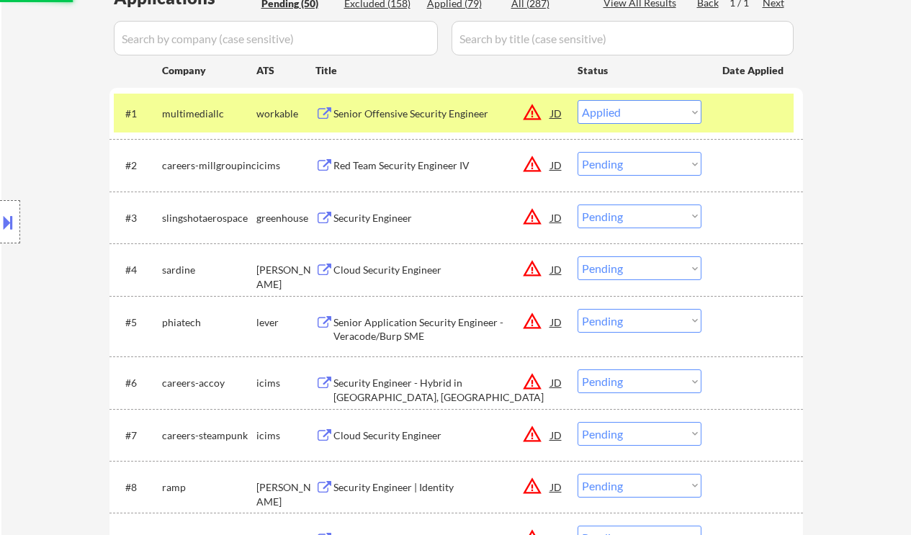
scroll to position [384, 0]
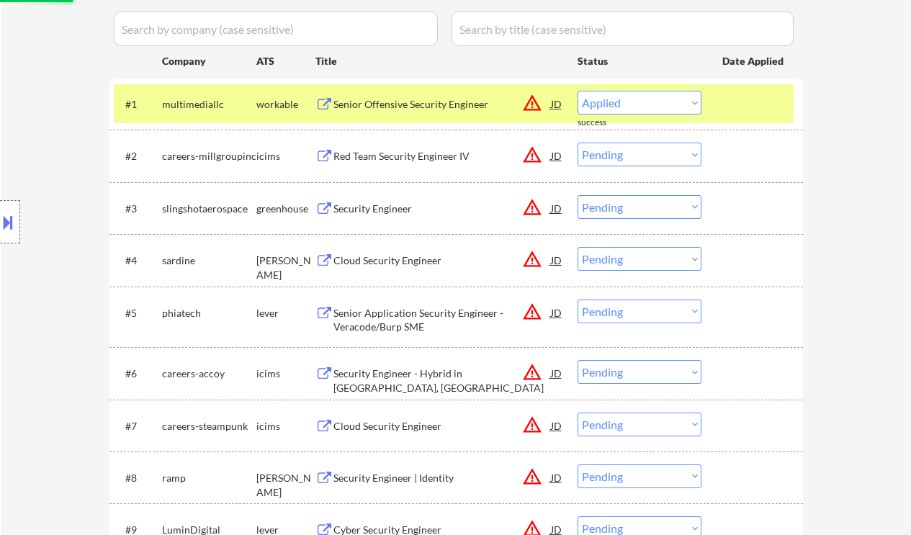
click at [393, 210] on div "Security Engineer" at bounding box center [443, 209] width 218 height 14
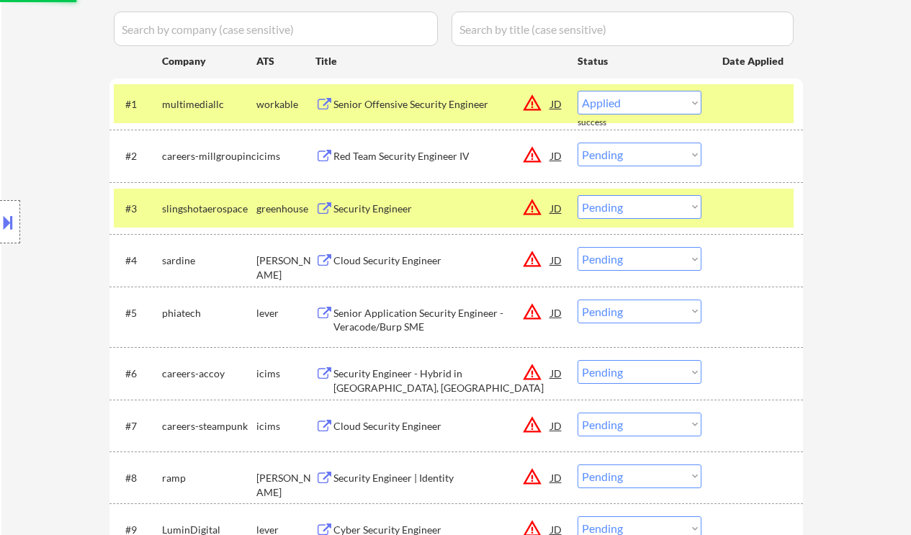
select select ""pending""
